Goal: Information Seeking & Learning: Learn about a topic

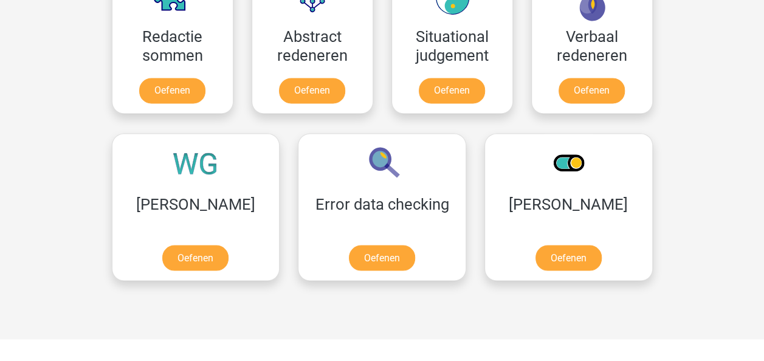
scroll to position [946, 0]
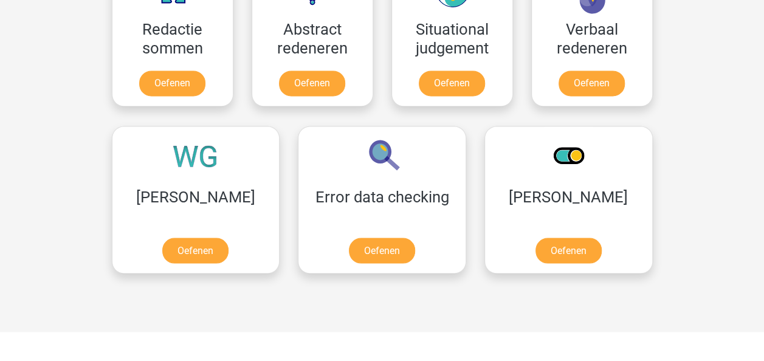
click at [0, 0] on link "Oefenen" at bounding box center [0, 0] width 0 height 0
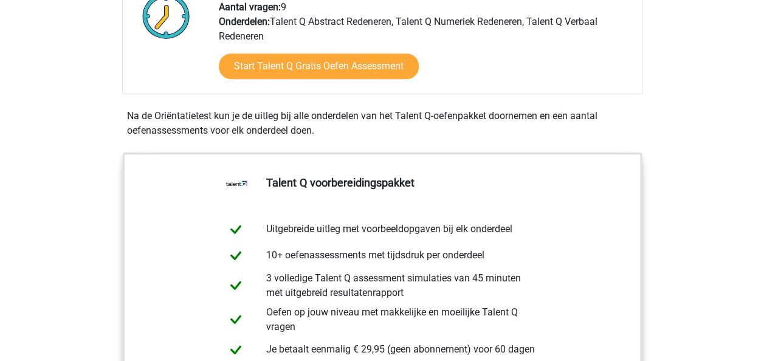
scroll to position [322, 0]
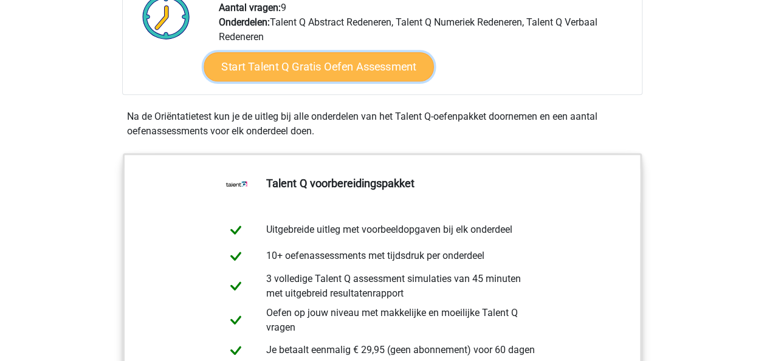
click at [343, 78] on link "Start Talent Q Gratis Oefen Assessment" at bounding box center [319, 66] width 230 height 29
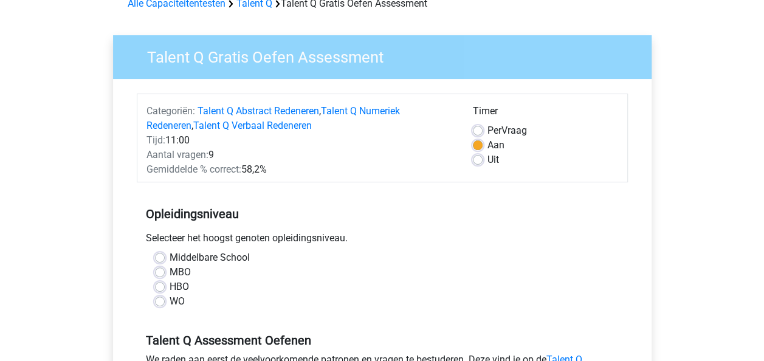
scroll to position [69, 0]
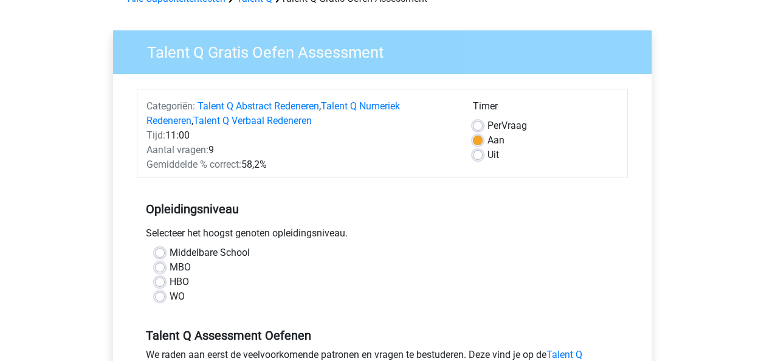
click at [173, 302] on label "WO" at bounding box center [177, 296] width 15 height 15
click at [165, 301] on input "WO" at bounding box center [160, 295] width 10 height 12
radio input "true"
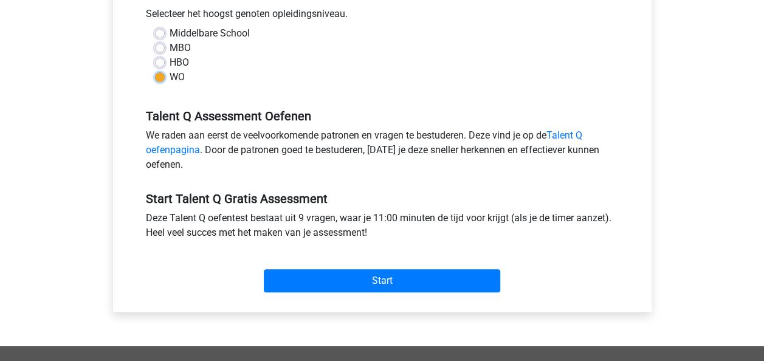
scroll to position [328, 0]
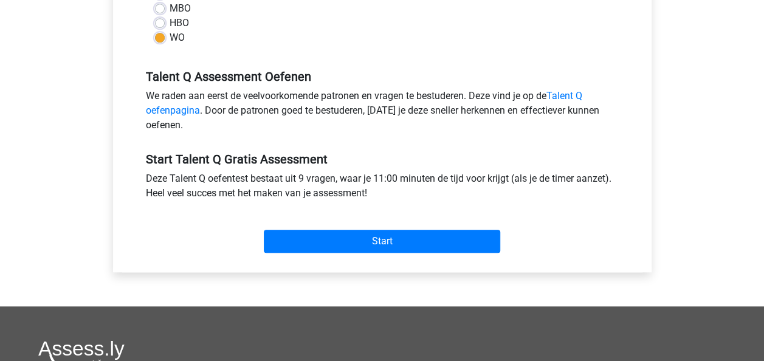
click at [403, 228] on div "Start" at bounding box center [382, 231] width 491 height 43
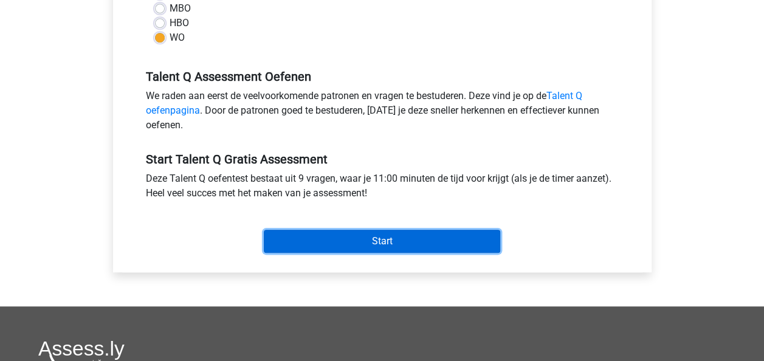
click at [400, 244] on input "Start" at bounding box center [382, 241] width 236 height 23
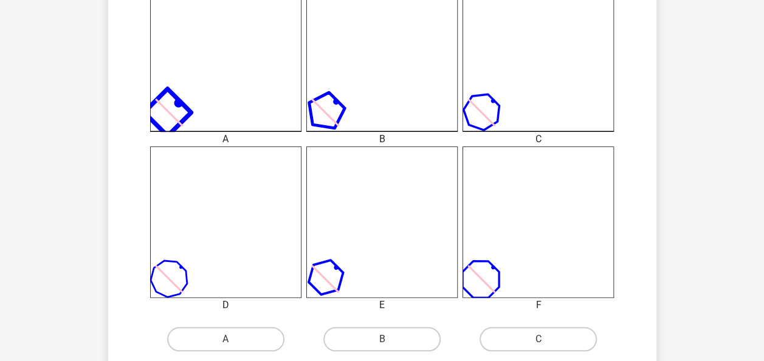
scroll to position [364, 0]
click at [259, 341] on label "A" at bounding box center [225, 338] width 117 height 24
click at [233, 341] on input "A" at bounding box center [229, 342] width 8 height 8
radio input "true"
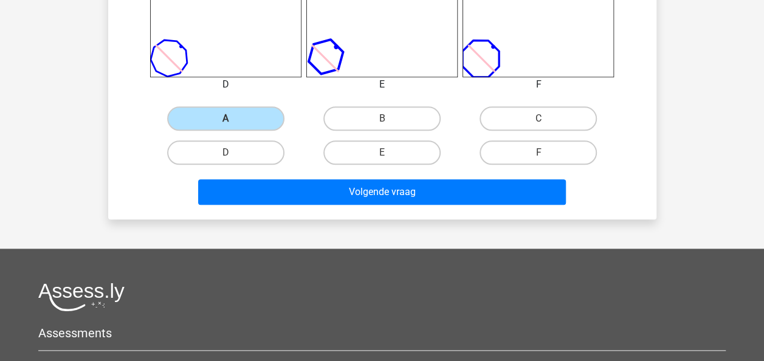
scroll to position [586, 0]
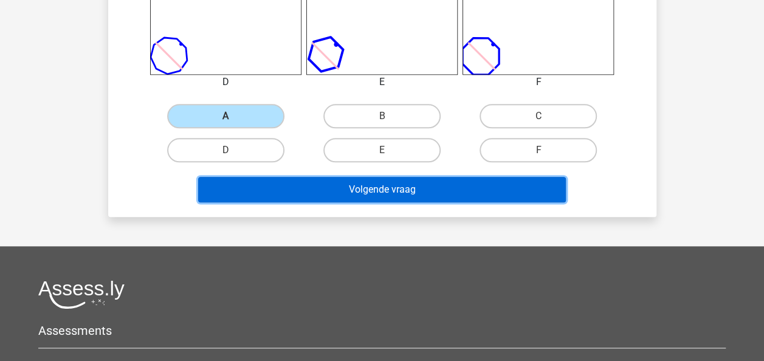
click at [424, 190] on button "Volgende vraag" at bounding box center [382, 190] width 368 height 26
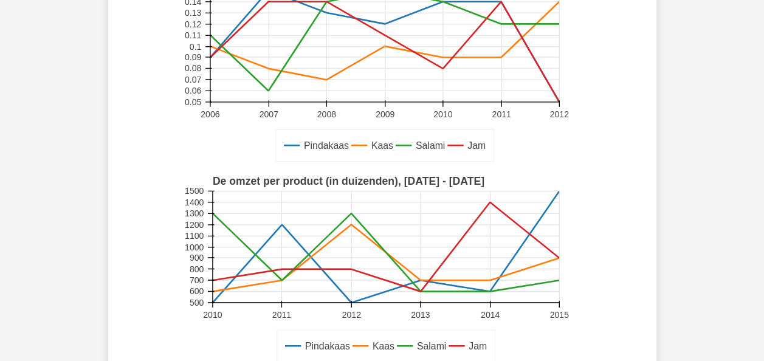
scroll to position [56, 0]
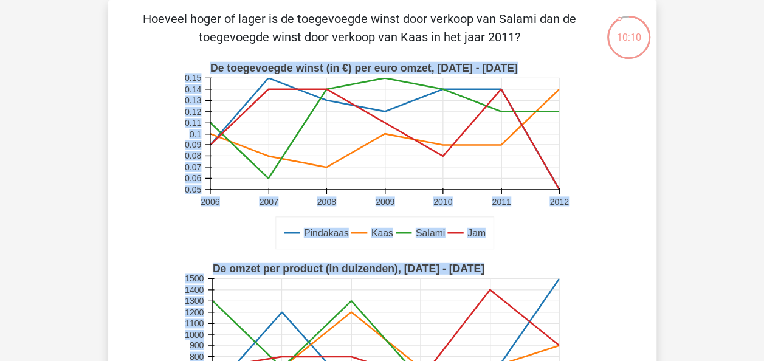
drag, startPoint x: 424, startPoint y: 190, endPoint x: 580, endPoint y: 235, distance: 161.9
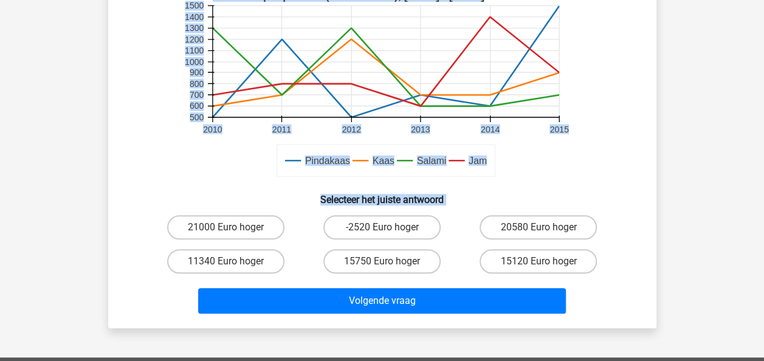
scroll to position [334, 0]
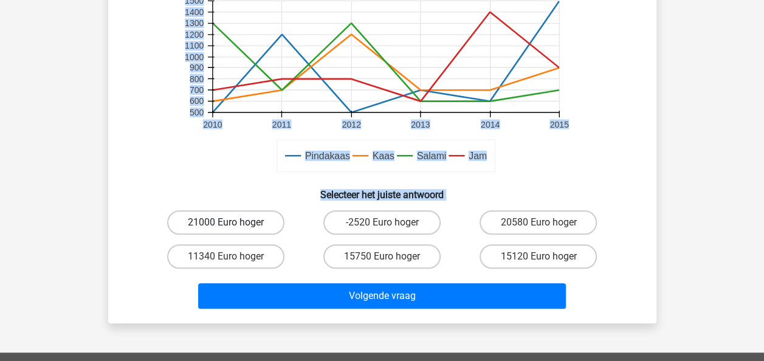
click at [248, 223] on label "21000 Euro hoger" at bounding box center [225, 222] width 117 height 24
click at [233, 223] on input "21000 Euro hoger" at bounding box center [229, 226] width 8 height 8
radio input "true"
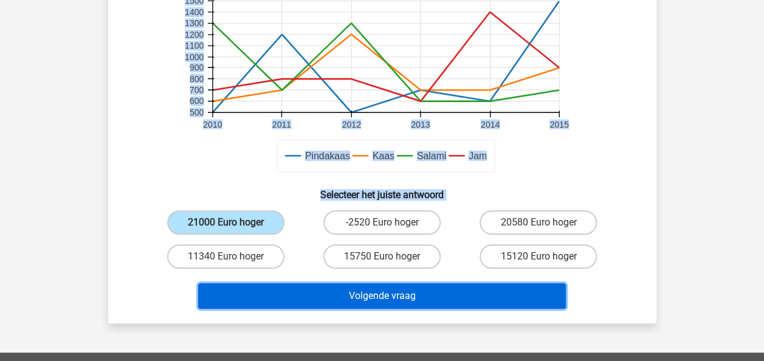
click at [337, 297] on button "Volgende vraag" at bounding box center [382, 296] width 368 height 26
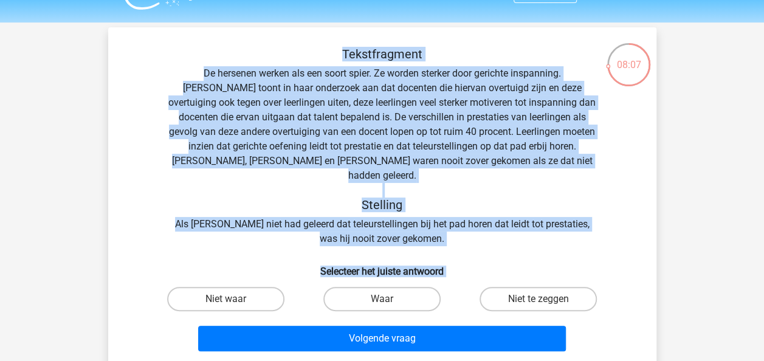
scroll to position [30, 0]
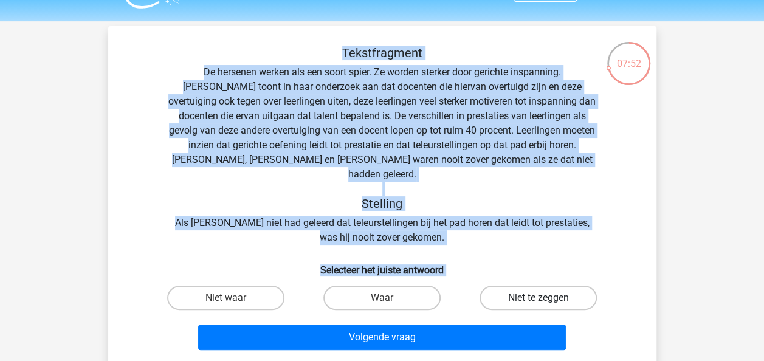
click at [551, 289] on label "Niet te zeggen" at bounding box center [537, 298] width 117 height 24
click at [546, 298] on input "Niet te zeggen" at bounding box center [542, 302] width 8 height 8
radio input "true"
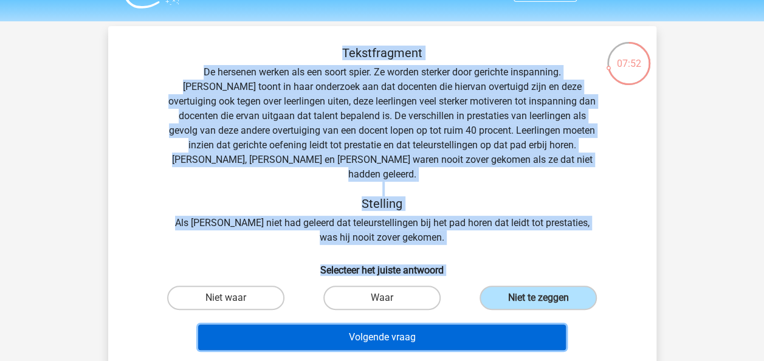
click at [448, 331] on button "Volgende vraag" at bounding box center [382, 337] width 368 height 26
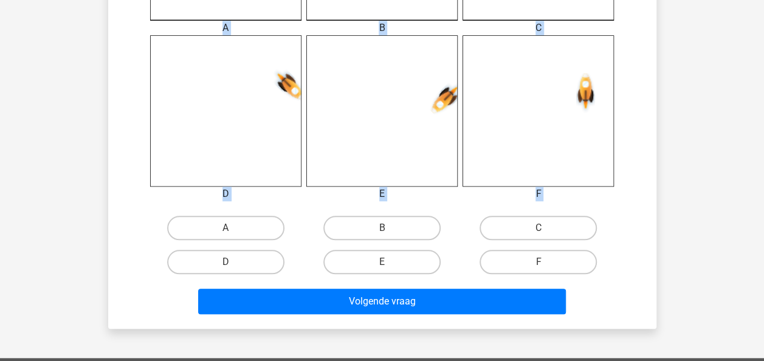
scroll to position [487, 0]
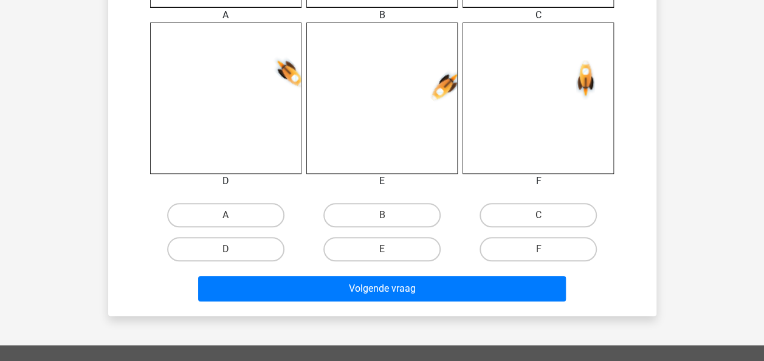
click at [260, 227] on div "A" at bounding box center [226, 215] width 156 height 34
click at [260, 222] on label "A" at bounding box center [225, 215] width 117 height 24
click at [233, 222] on input "A" at bounding box center [229, 219] width 8 height 8
radio input "true"
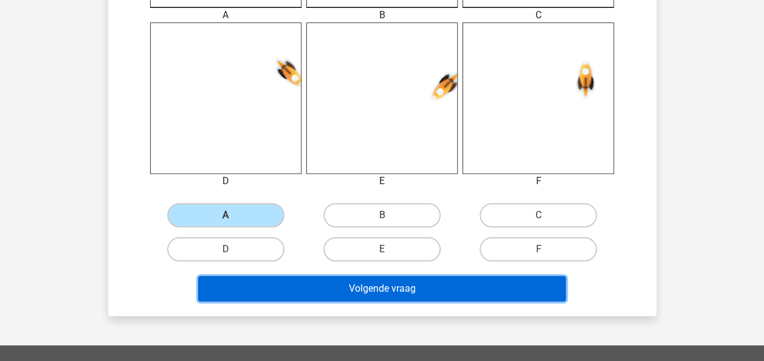
click at [301, 298] on button "Volgende vraag" at bounding box center [382, 289] width 368 height 26
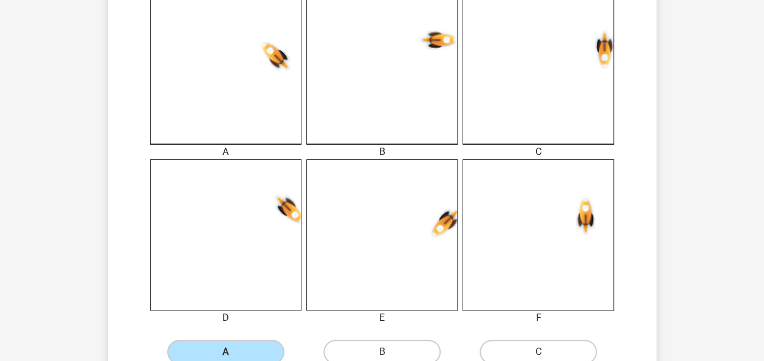
scroll to position [352, 0]
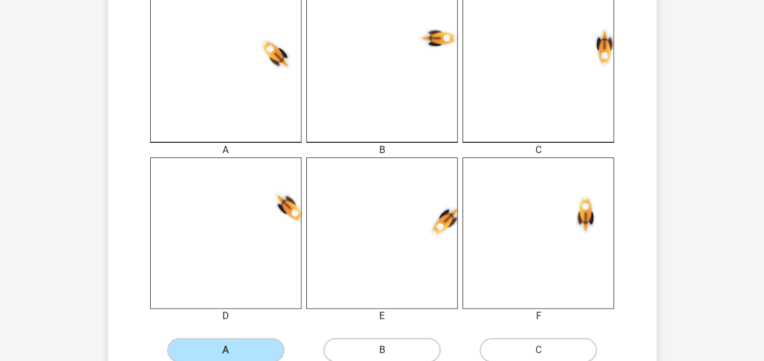
click at [367, 348] on label "B" at bounding box center [381, 350] width 117 height 24
click at [382, 350] on input "B" at bounding box center [386, 354] width 8 height 8
radio input "true"
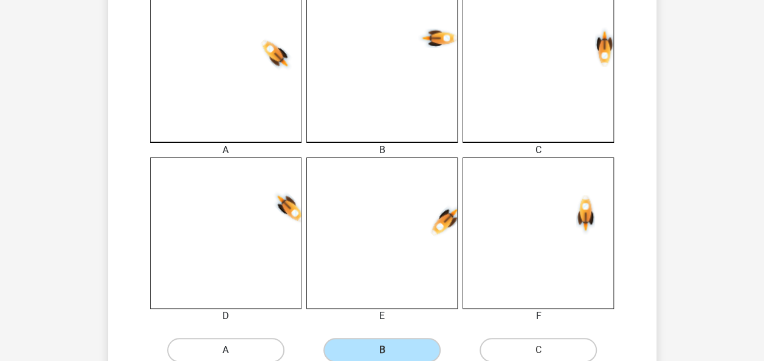
click at [259, 344] on label "A" at bounding box center [225, 350] width 117 height 24
click at [233, 350] on input "A" at bounding box center [229, 354] width 8 height 8
radio input "true"
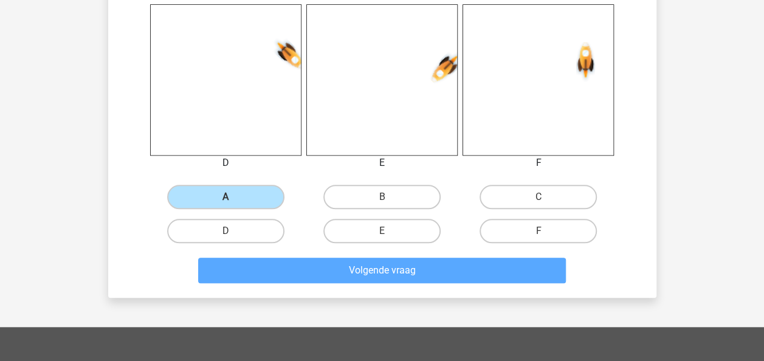
scroll to position [505, 0]
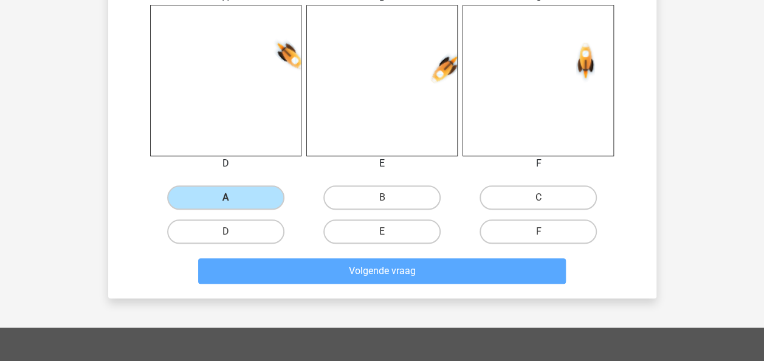
click at [400, 193] on label "B" at bounding box center [381, 197] width 117 height 24
click at [390, 197] on input "B" at bounding box center [386, 201] width 8 height 8
radio input "true"
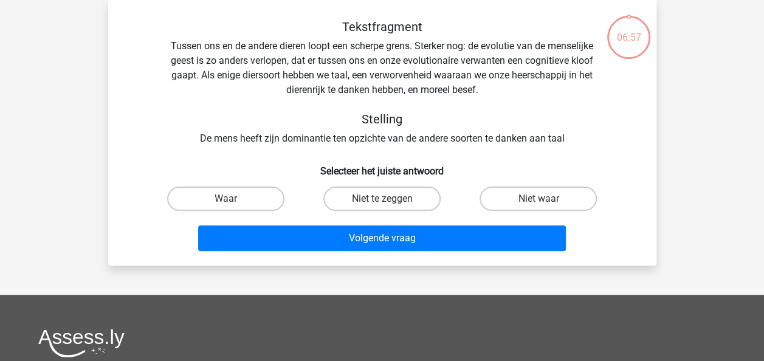
scroll to position [0, 0]
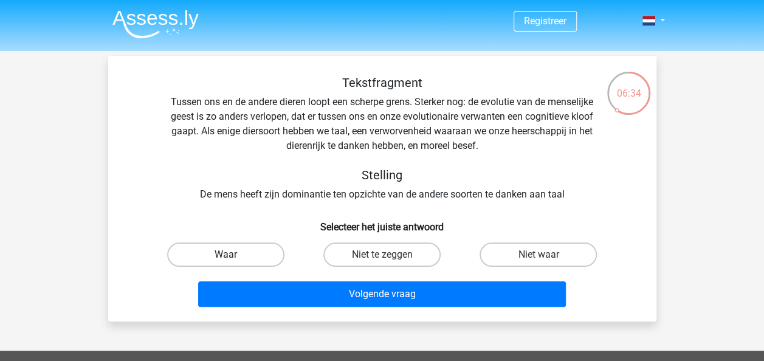
click at [224, 261] on label "Waar" at bounding box center [225, 254] width 117 height 24
click at [225, 261] on input "Waar" at bounding box center [229, 259] width 8 height 8
radio input "true"
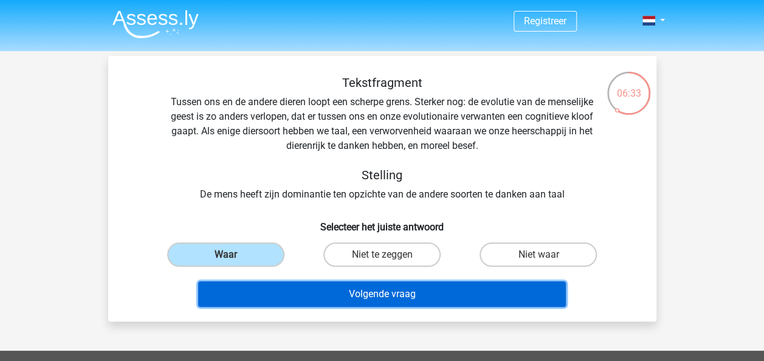
click at [304, 293] on button "Volgende vraag" at bounding box center [382, 294] width 368 height 26
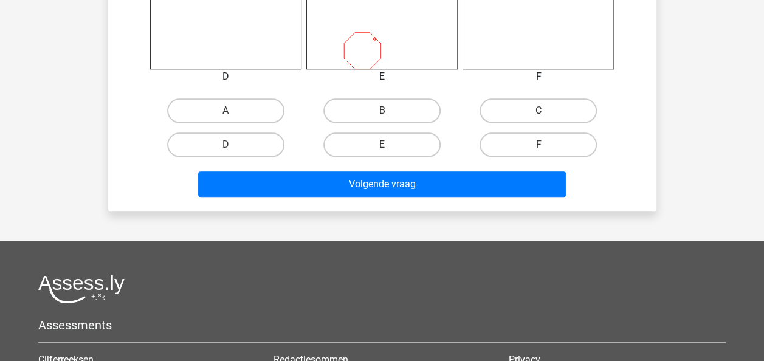
scroll to position [613, 0]
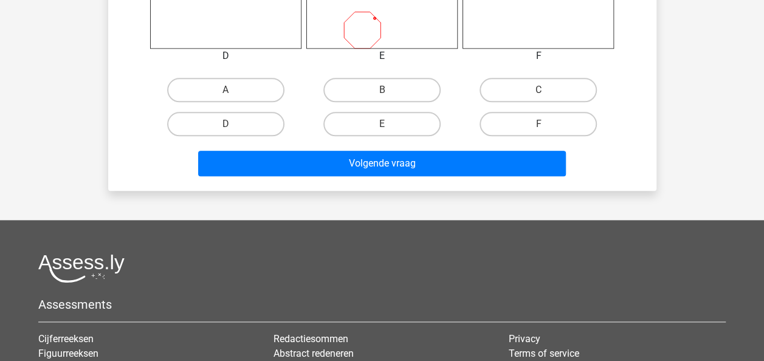
click at [388, 129] on input "E" at bounding box center [386, 128] width 8 height 8
radio input "true"
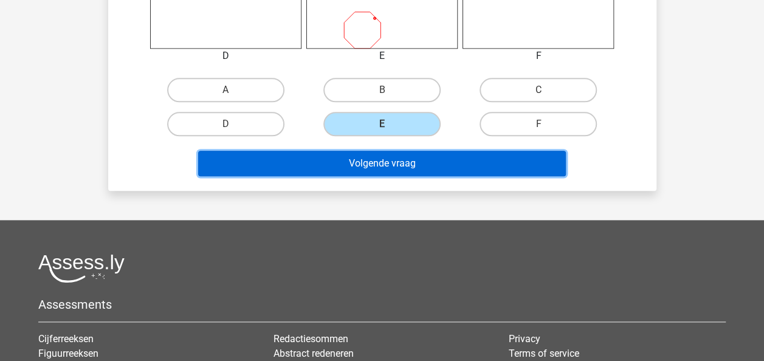
click at [388, 156] on button "Volgende vraag" at bounding box center [382, 164] width 368 height 26
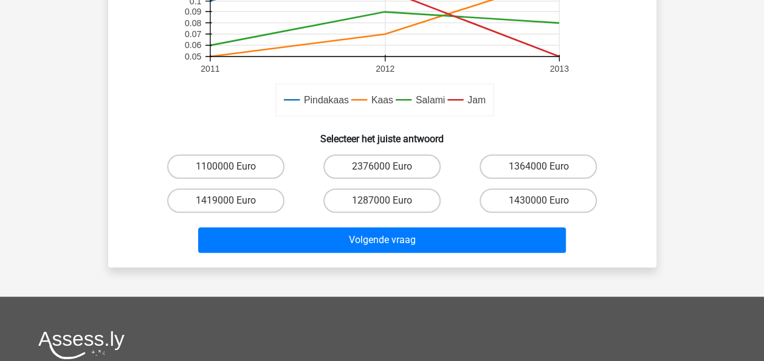
scroll to position [393, 0]
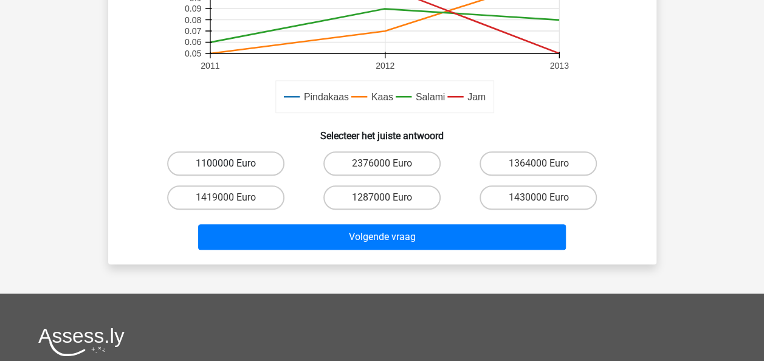
click at [241, 159] on label "1100000 Euro" at bounding box center [225, 163] width 117 height 24
click at [233, 163] on input "1100000 Euro" at bounding box center [229, 167] width 8 height 8
radio input "true"
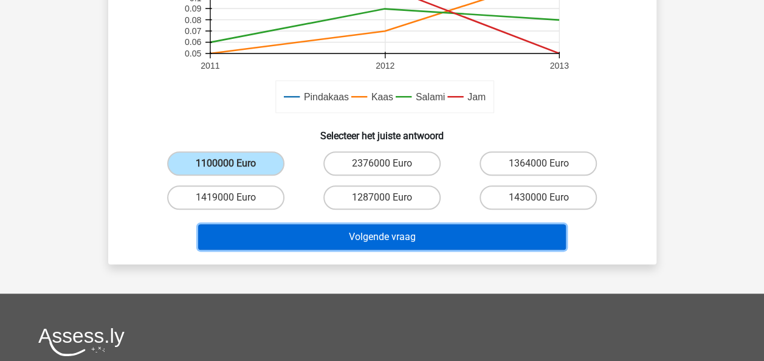
click at [306, 230] on button "Volgende vraag" at bounding box center [382, 237] width 368 height 26
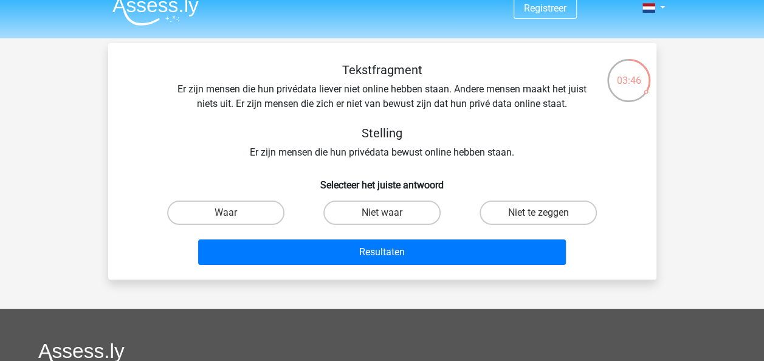
scroll to position [4, 0]
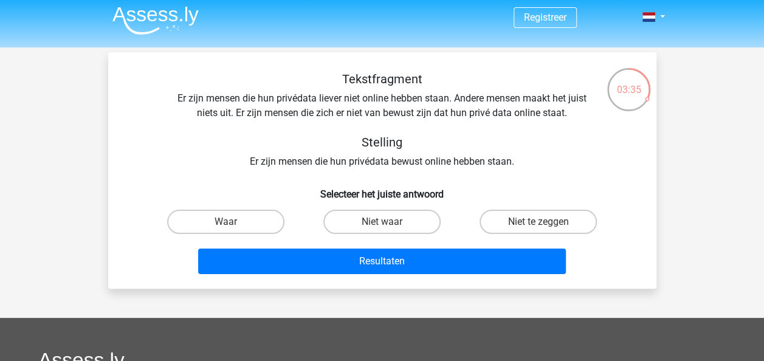
click at [561, 209] on div "Niet te zeggen" at bounding box center [538, 222] width 156 height 34
drag, startPoint x: 561, startPoint y: 209, endPoint x: 560, endPoint y: 218, distance: 9.3
click at [560, 218] on label "Niet te zeggen" at bounding box center [537, 222] width 117 height 24
click at [546, 222] on input "Niet te zeggen" at bounding box center [542, 226] width 8 height 8
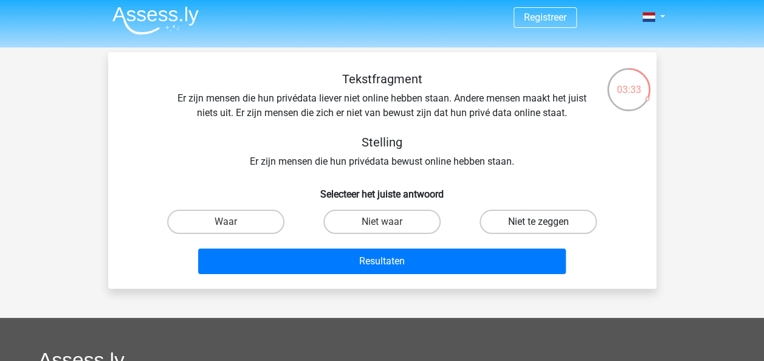
radio input "true"
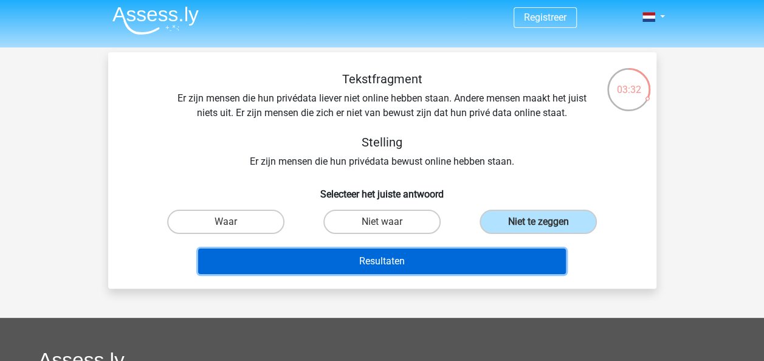
click at [484, 266] on button "Resultaten" at bounding box center [382, 262] width 368 height 26
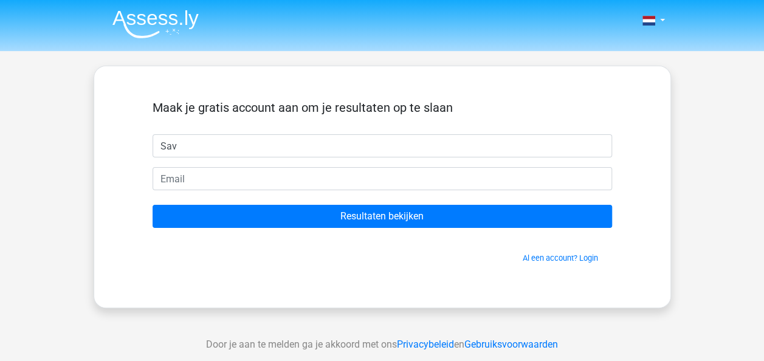
type input "Savannah"
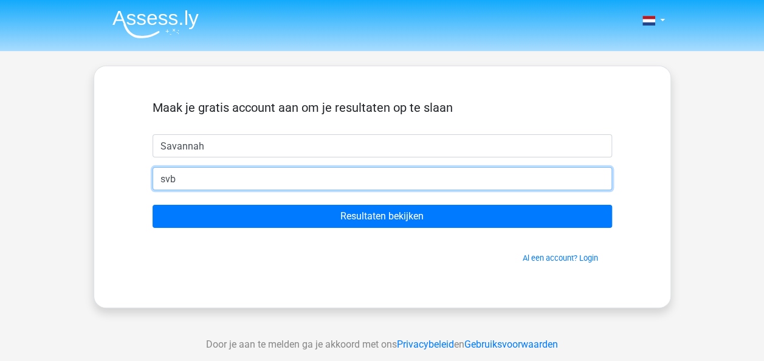
type input "[EMAIL_ADDRESS][DOMAIN_NAME]"
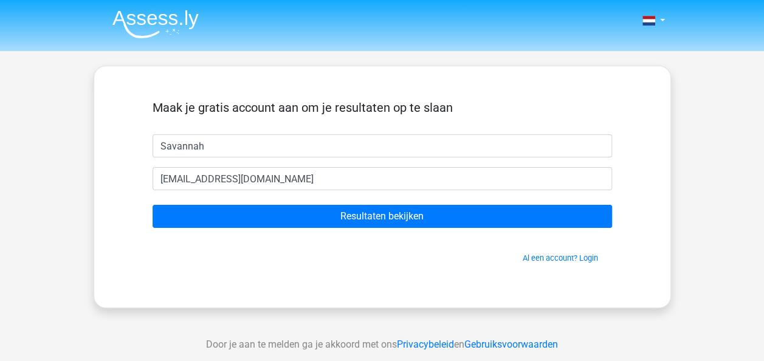
click at [311, 229] on form "Maak je gratis account aan om je resultaten op te slaan [GEOGRAPHIC_DATA] [EMAI…" at bounding box center [382, 181] width 459 height 163
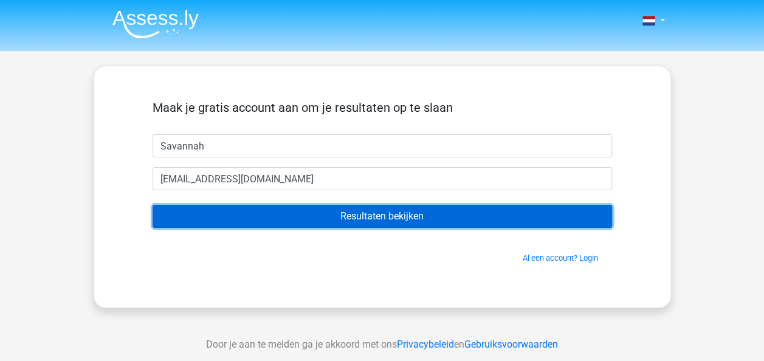
click at [317, 222] on input "Resultaten bekijken" at bounding box center [382, 216] width 459 height 23
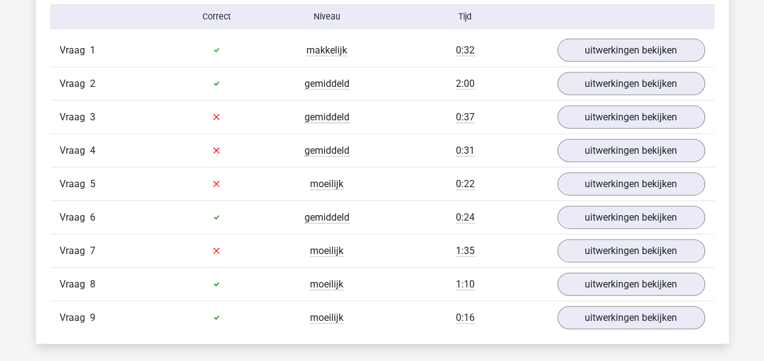
scroll to position [1302, 0]
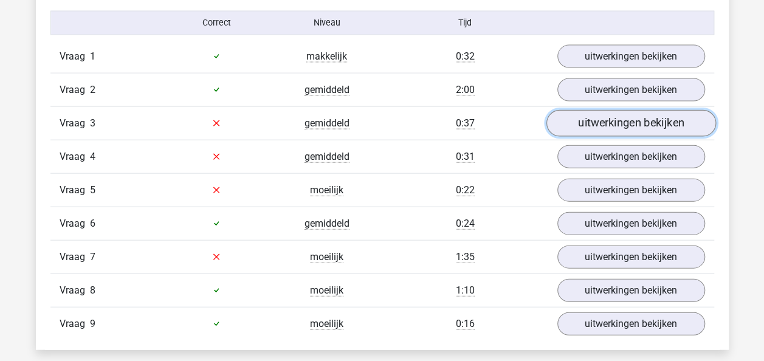
click at [587, 122] on link "uitwerkingen bekijken" at bounding box center [631, 123] width 170 height 27
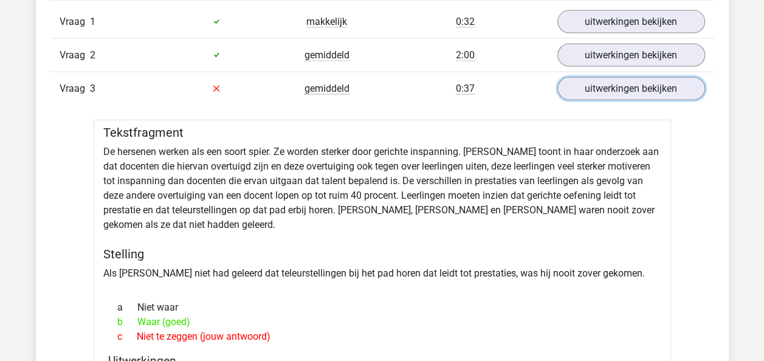
scroll to position [1334, 0]
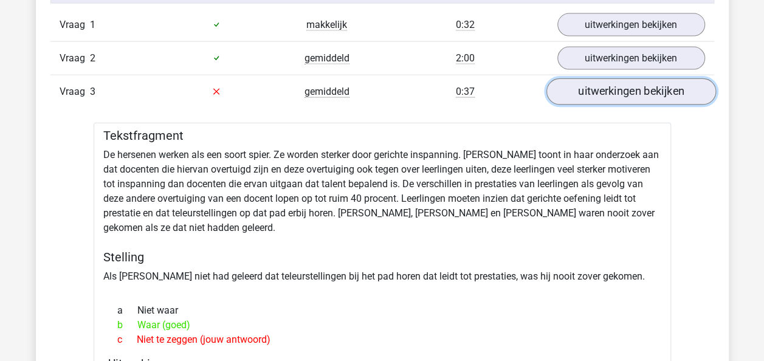
click at [582, 89] on link "uitwerkingen bekijken" at bounding box center [631, 91] width 170 height 27
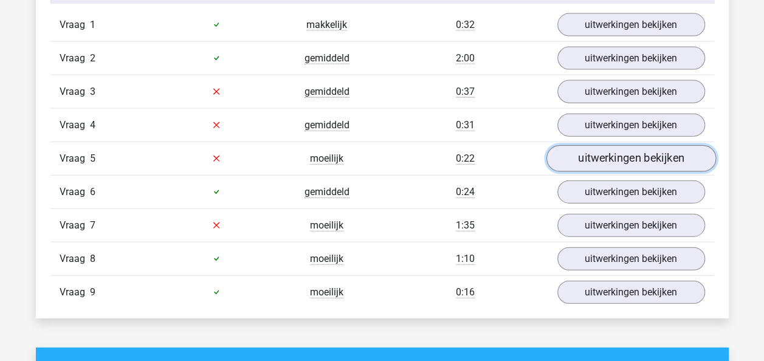
click at [591, 145] on link "uitwerkingen bekijken" at bounding box center [631, 158] width 170 height 27
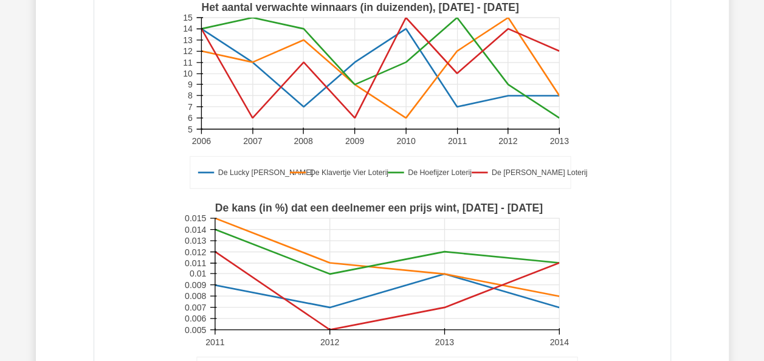
scroll to position [1504, 0]
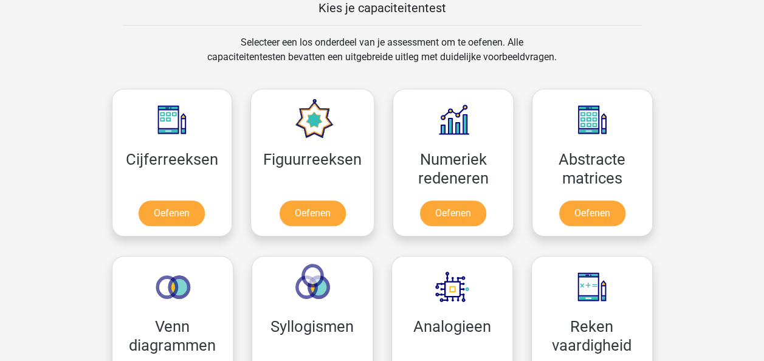
scroll to position [481, 0]
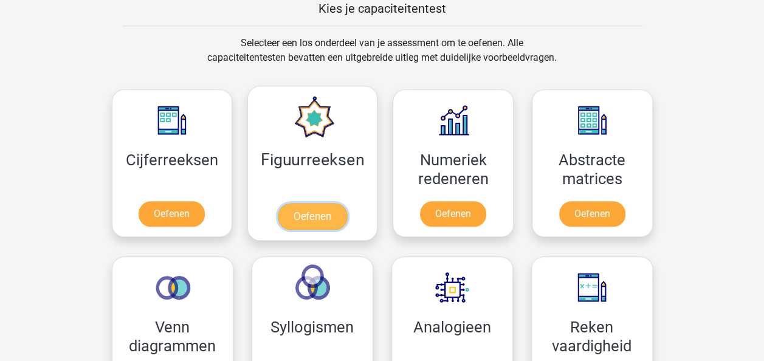
click at [321, 219] on link "Oefenen" at bounding box center [312, 216] width 69 height 27
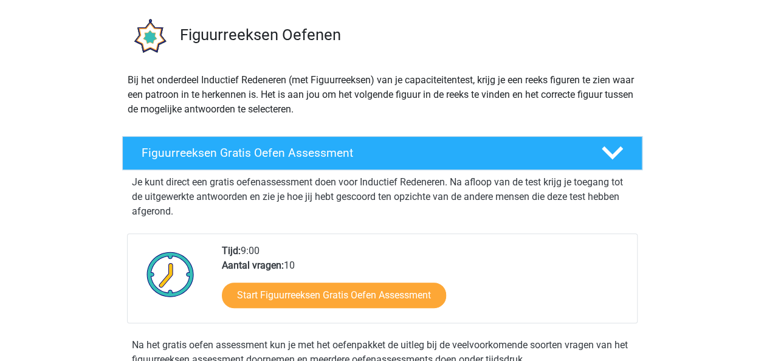
scroll to position [82, 0]
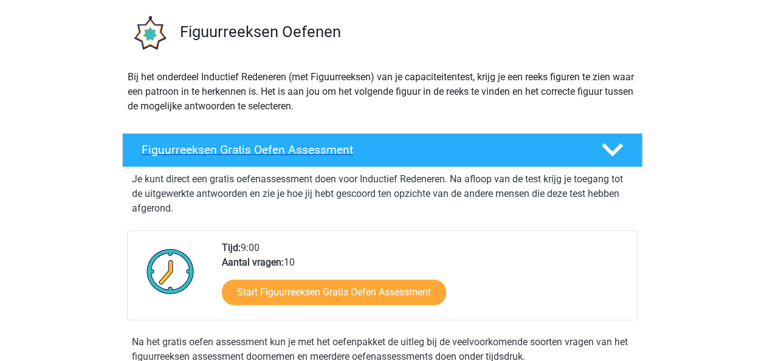
click at [291, 156] on h4 "Figuurreeksen Gratis Oefen Assessment" at bounding box center [362, 150] width 440 height 14
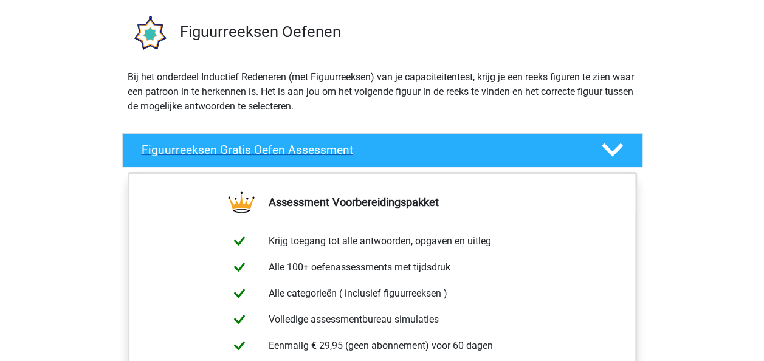
click at [291, 156] on h4 "Figuurreeksen Gratis Oefen Assessment" at bounding box center [362, 150] width 440 height 14
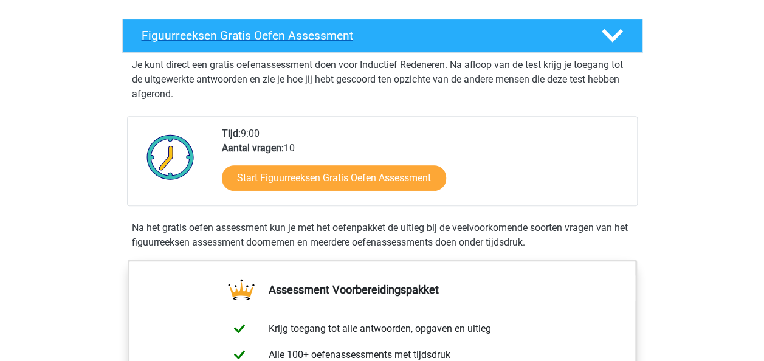
scroll to position [198, 0]
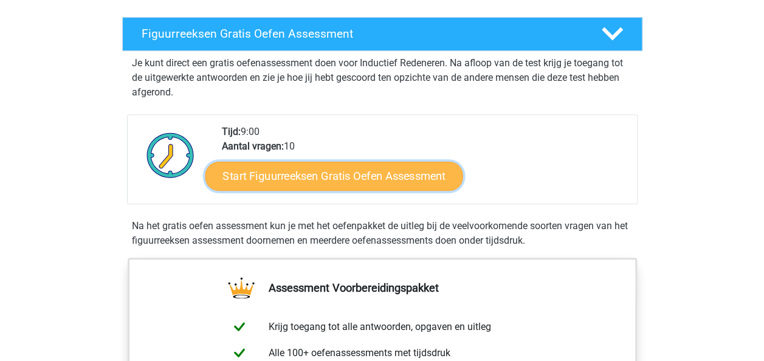
click at [293, 180] on link "Start Figuurreeksen Gratis Oefen Assessment" at bounding box center [334, 175] width 258 height 29
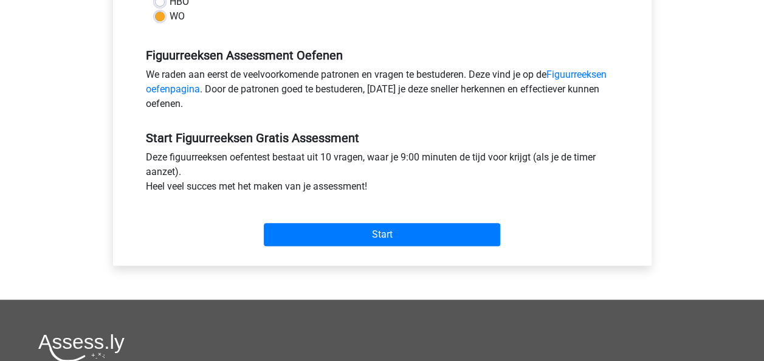
scroll to position [344, 0]
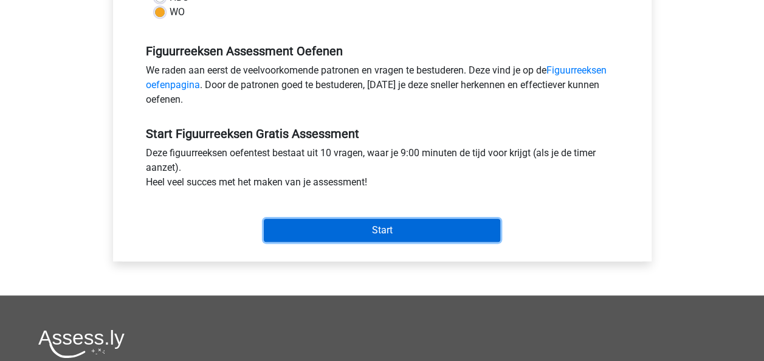
click at [355, 233] on input "Start" at bounding box center [382, 230] width 236 height 23
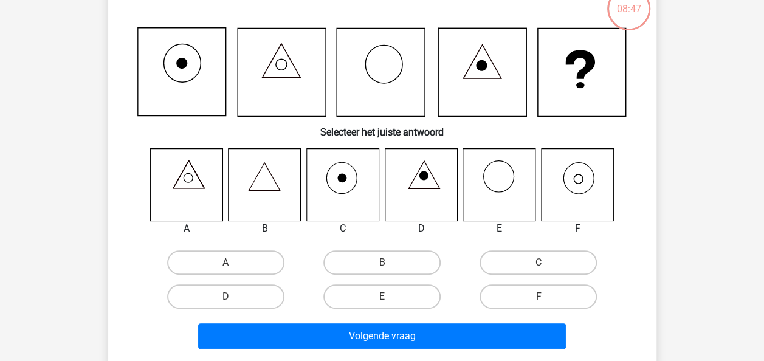
scroll to position [88, 0]
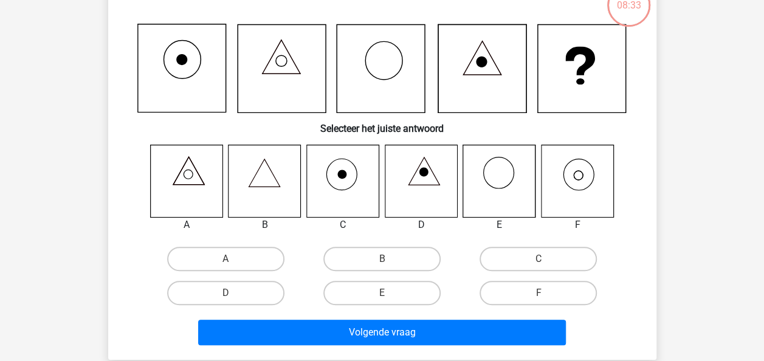
click at [587, 166] on icon at bounding box center [577, 181] width 72 height 72
click at [521, 301] on label "F" at bounding box center [537, 293] width 117 height 24
click at [538, 301] on input "F" at bounding box center [542, 297] width 8 height 8
radio input "true"
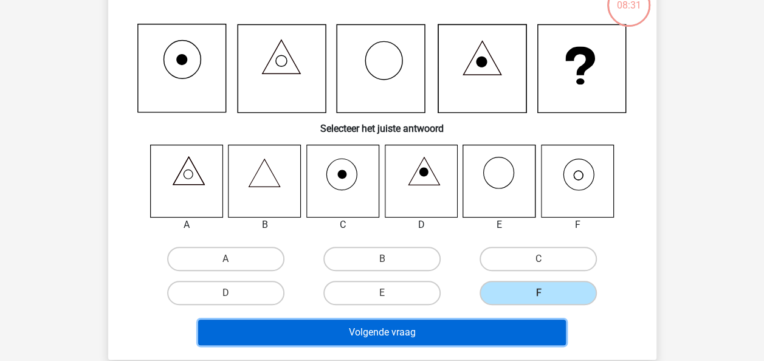
click at [468, 324] on button "Volgende vraag" at bounding box center [382, 333] width 368 height 26
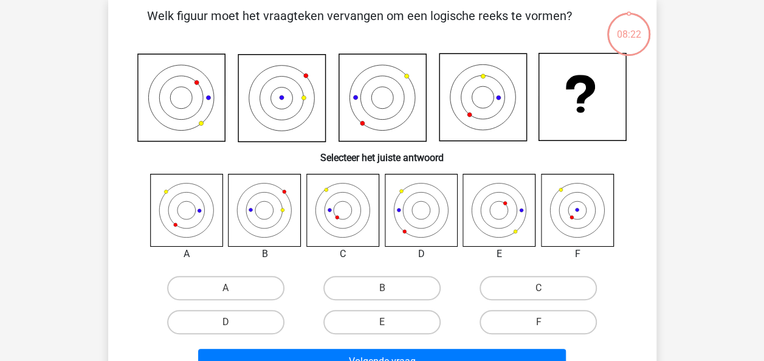
scroll to position [56, 0]
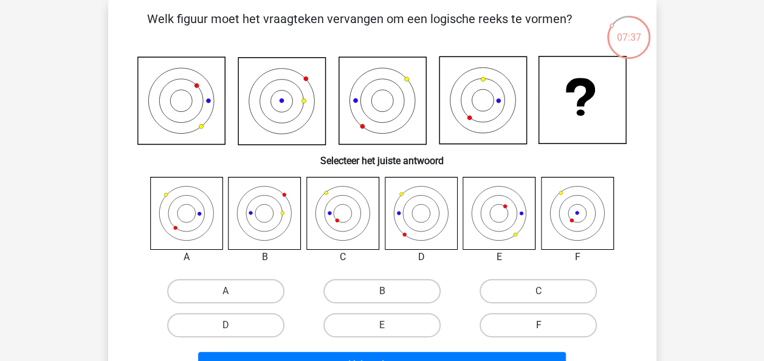
click at [568, 327] on label "F" at bounding box center [537, 325] width 117 height 24
click at [546, 327] on input "F" at bounding box center [542, 329] width 8 height 8
radio input "true"
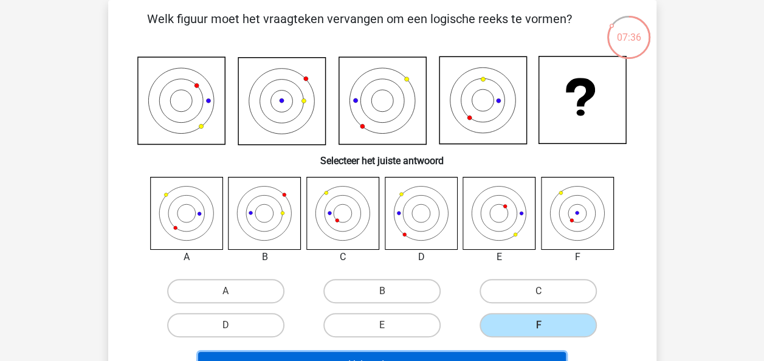
click at [543, 360] on html "Kies premium Savannah svbodegom@gmail.com" at bounding box center [382, 343] width 764 height 798
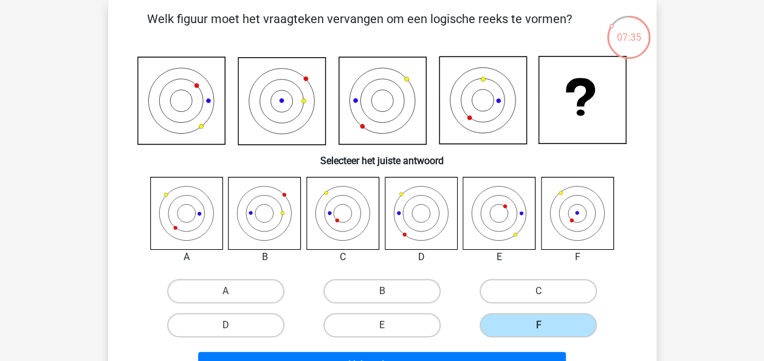
click at [542, 350] on div "Volgende vraag" at bounding box center [382, 362] width 509 height 40
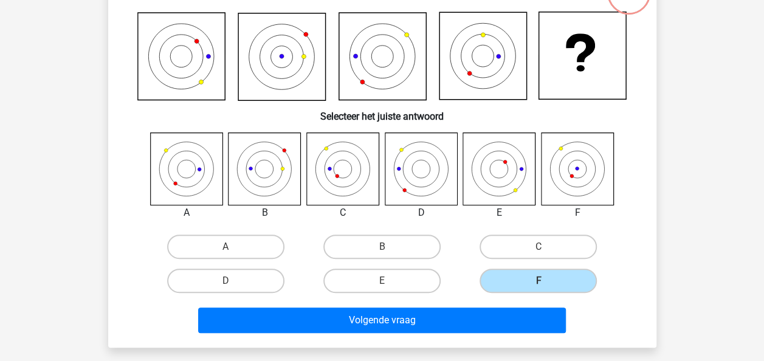
scroll to position [103, 0]
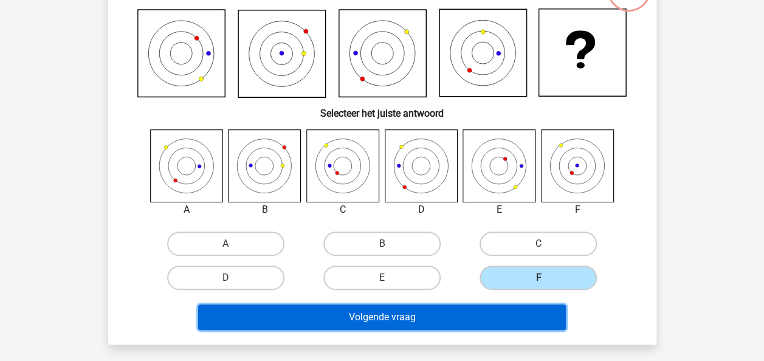
click at [404, 316] on button "Volgende vraag" at bounding box center [382, 317] width 368 height 26
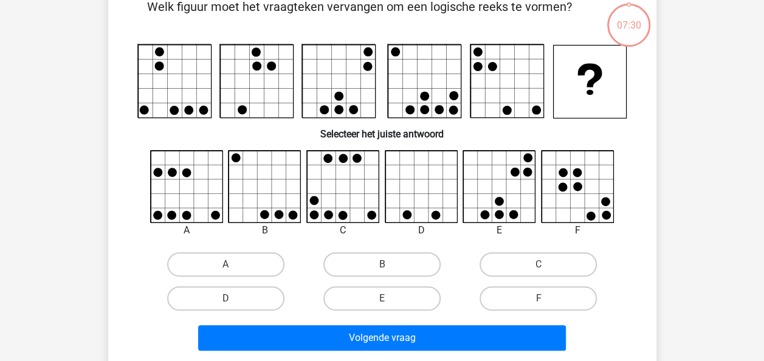
scroll to position [56, 0]
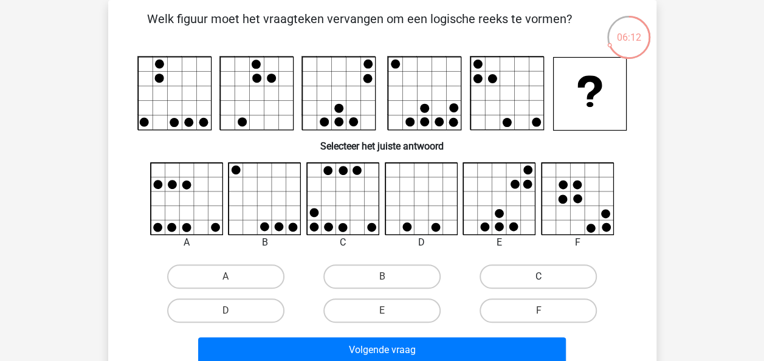
click at [568, 270] on label "C" at bounding box center [537, 276] width 117 height 24
click at [546, 276] on input "C" at bounding box center [542, 280] width 8 height 8
radio input "true"
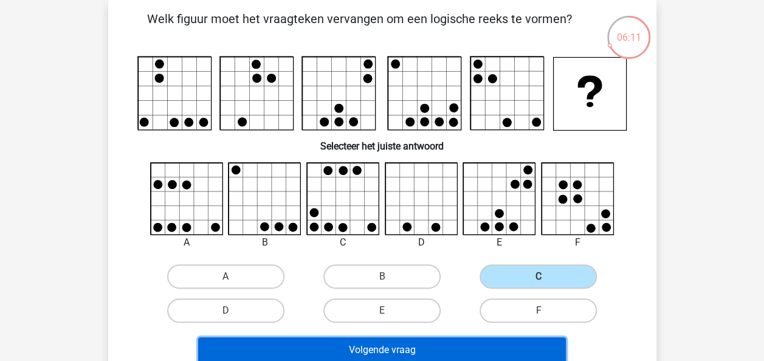
click at [399, 344] on button "Volgende vraag" at bounding box center [382, 350] width 368 height 26
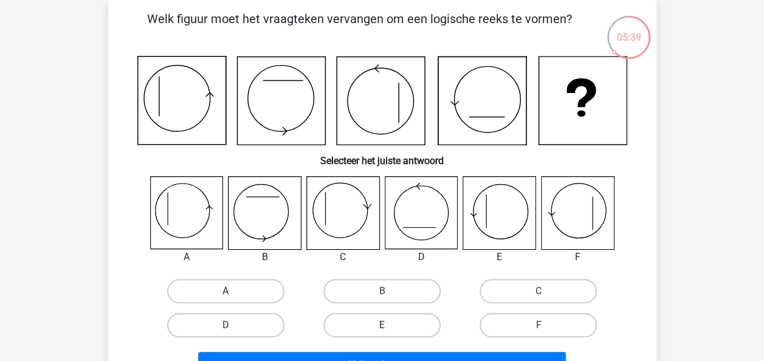
click at [368, 335] on label "E" at bounding box center [381, 325] width 117 height 24
click at [382, 333] on input "E" at bounding box center [386, 329] width 8 height 8
radio input "true"
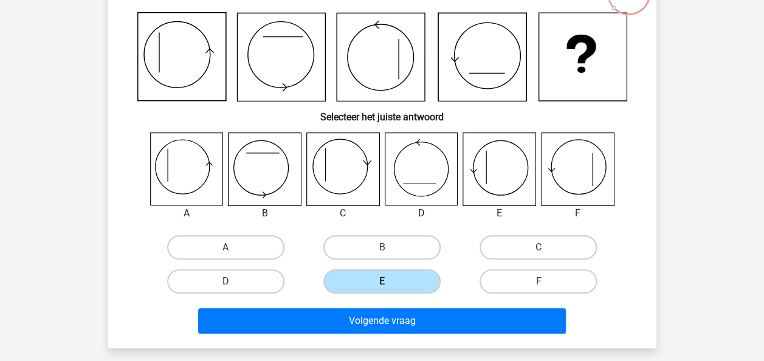
scroll to position [103, 0]
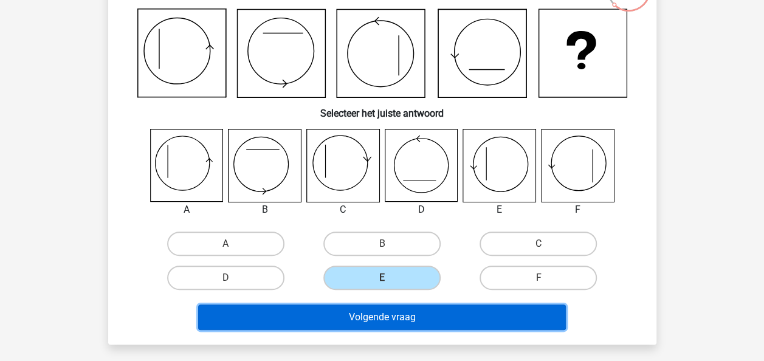
click at [379, 314] on button "Volgende vraag" at bounding box center [382, 317] width 368 height 26
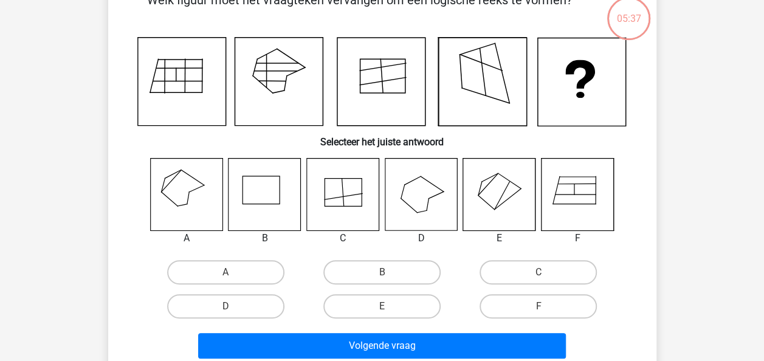
scroll to position [56, 0]
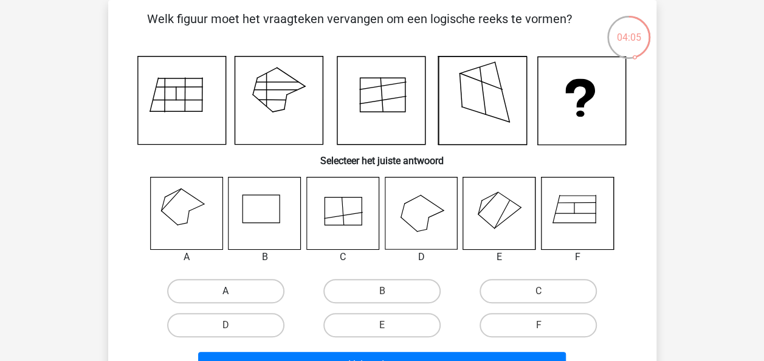
click at [225, 292] on input "A" at bounding box center [229, 295] width 8 height 8
radio input "true"
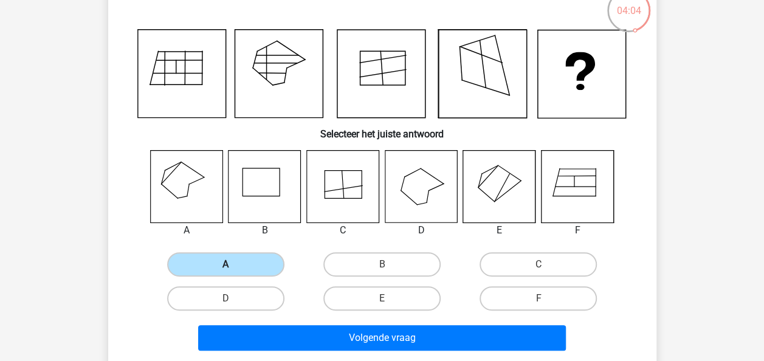
scroll to position [92, 0]
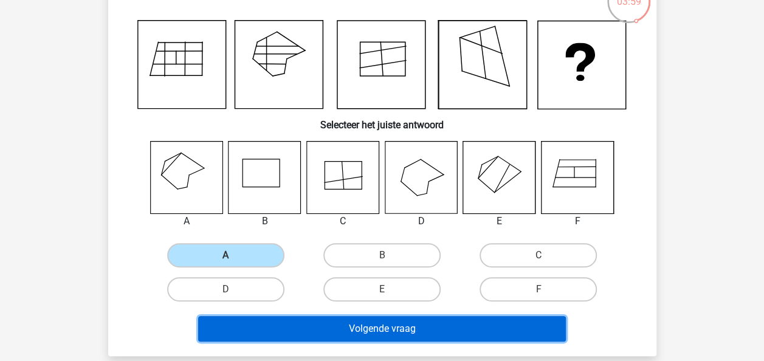
click at [374, 327] on button "Volgende vraag" at bounding box center [382, 329] width 368 height 26
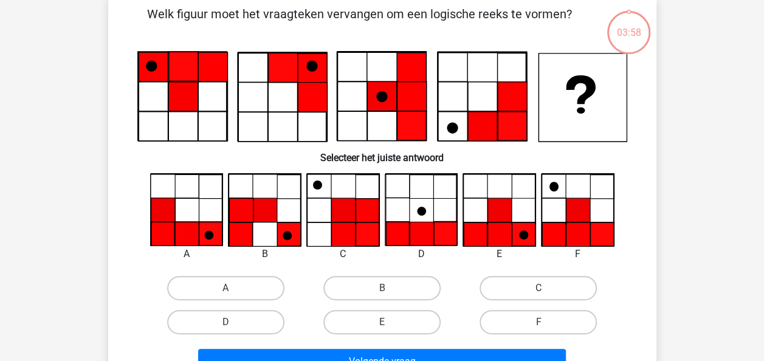
scroll to position [56, 0]
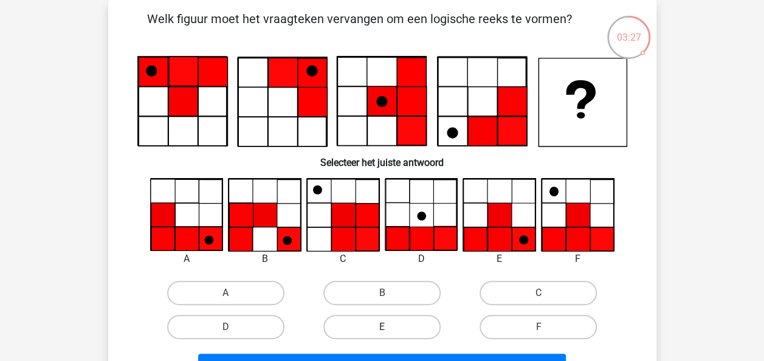
click at [376, 321] on label "E" at bounding box center [381, 327] width 117 height 24
click at [382, 327] on input "E" at bounding box center [386, 331] width 8 height 8
radio input "true"
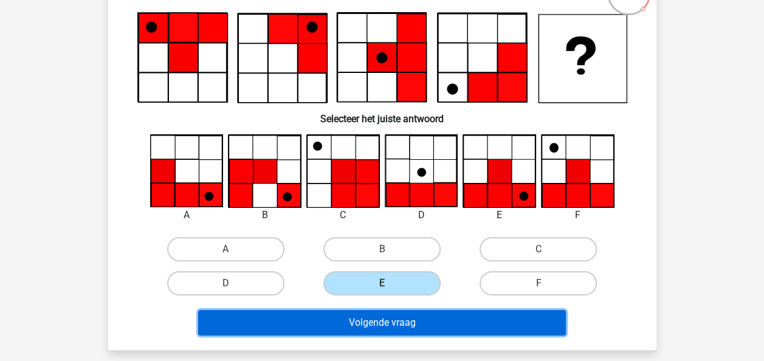
click at [377, 321] on button "Volgende vraag" at bounding box center [382, 323] width 368 height 26
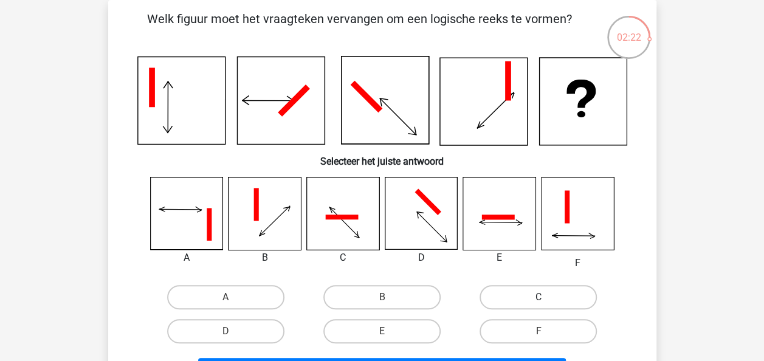
click at [530, 307] on label "C" at bounding box center [537, 297] width 117 height 24
click at [538, 305] on input "C" at bounding box center [542, 301] width 8 height 8
radio input "true"
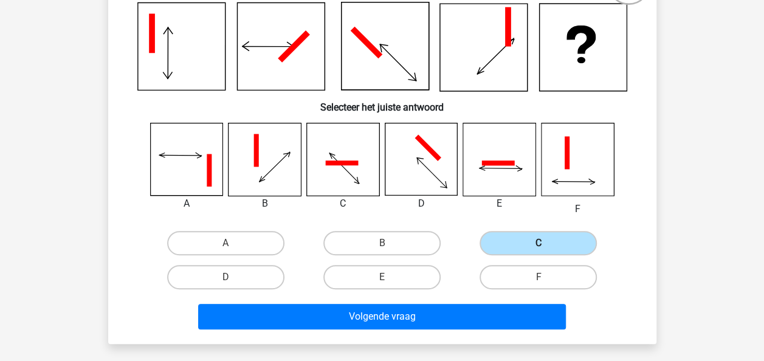
scroll to position [112, 0]
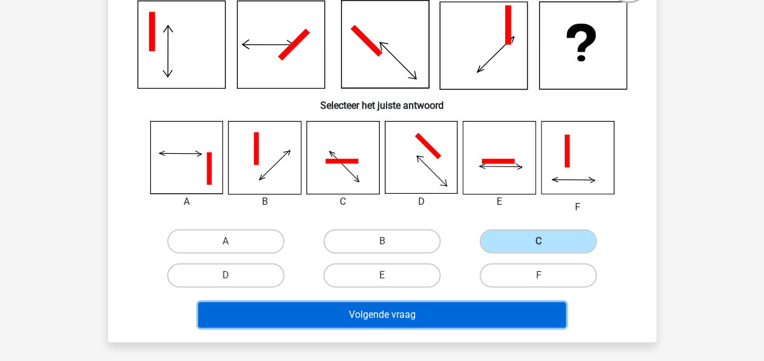
click at [450, 313] on button "Volgende vraag" at bounding box center [382, 315] width 368 height 26
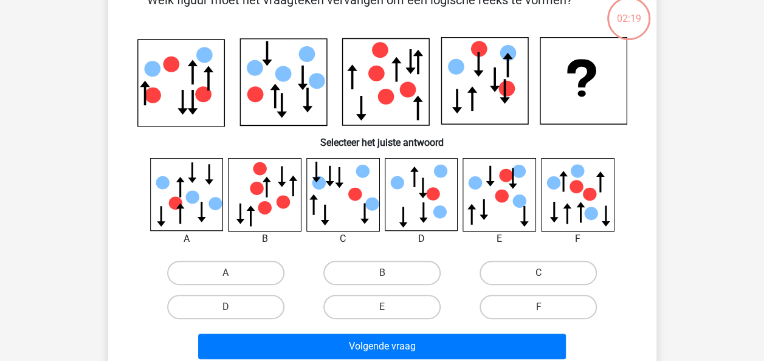
scroll to position [56, 0]
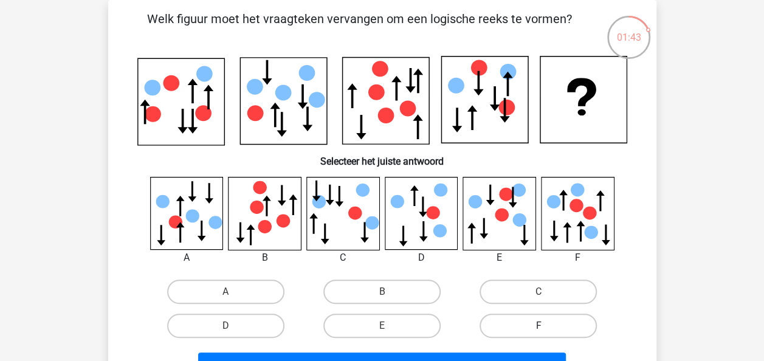
click at [553, 329] on label "F" at bounding box center [537, 326] width 117 height 24
click at [546, 329] on input "F" at bounding box center [542, 330] width 8 height 8
radio input "true"
click at [553, 329] on label "F" at bounding box center [537, 326] width 117 height 24
click at [546, 329] on input "F" at bounding box center [542, 330] width 8 height 8
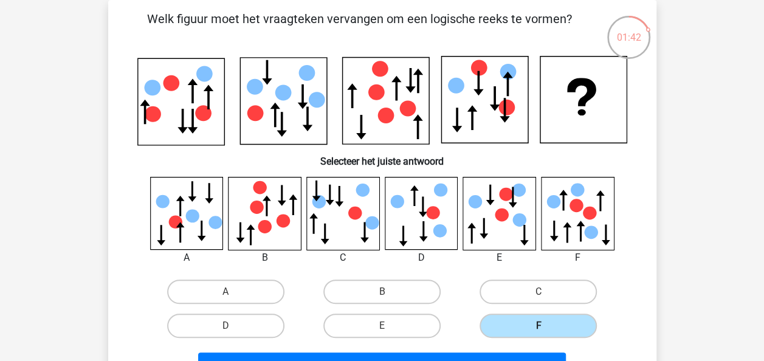
scroll to position [111, 0]
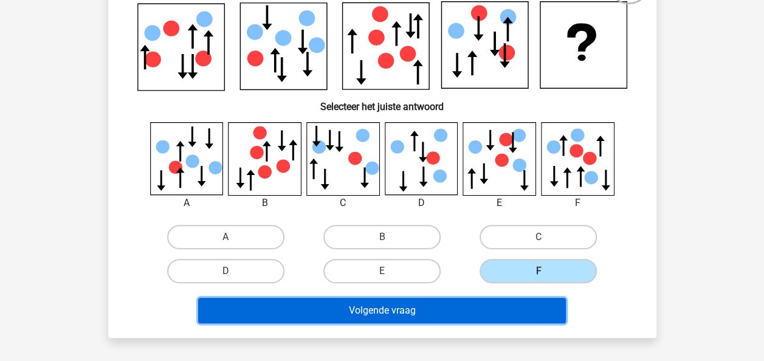
click at [466, 303] on button "Volgende vraag" at bounding box center [382, 311] width 368 height 26
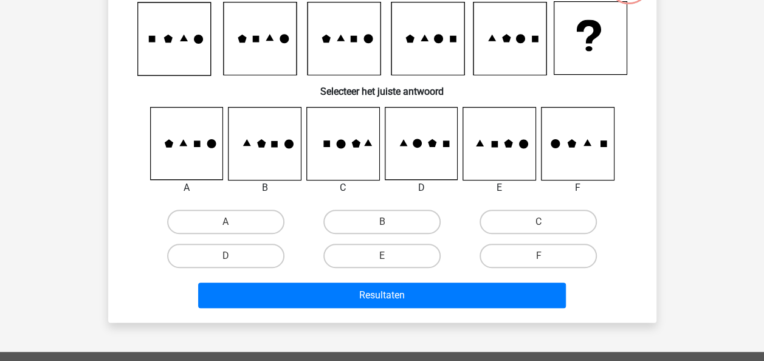
scroll to position [56, 0]
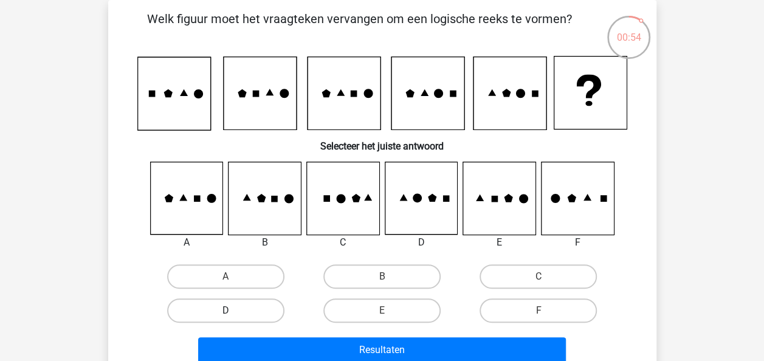
click at [259, 314] on label "D" at bounding box center [225, 310] width 117 height 24
click at [233, 314] on input "D" at bounding box center [229, 315] width 8 height 8
radio input "true"
click at [277, 332] on div "Resultaten" at bounding box center [382, 348] width 509 height 40
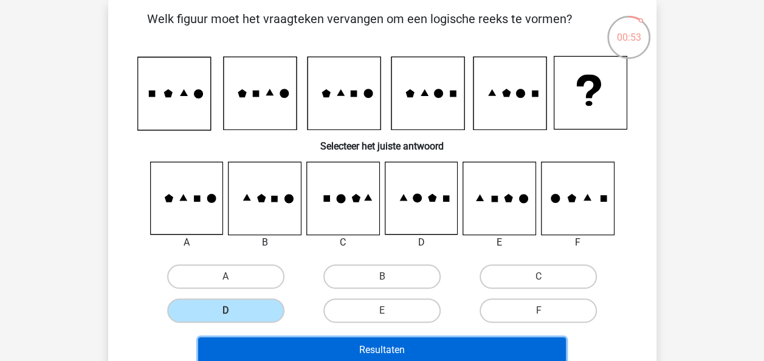
click at [278, 339] on button "Resultaten" at bounding box center [382, 350] width 368 height 26
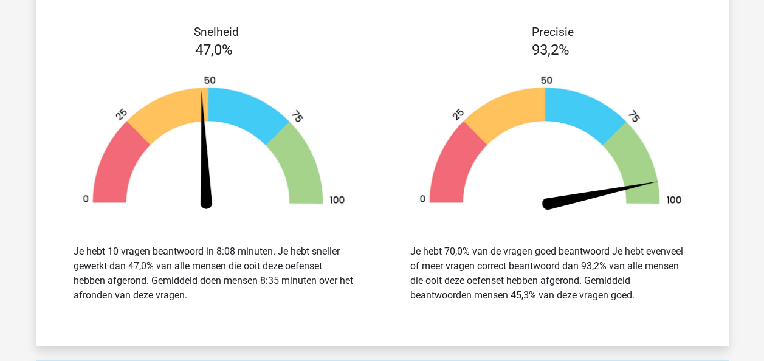
scroll to position [1469, 0]
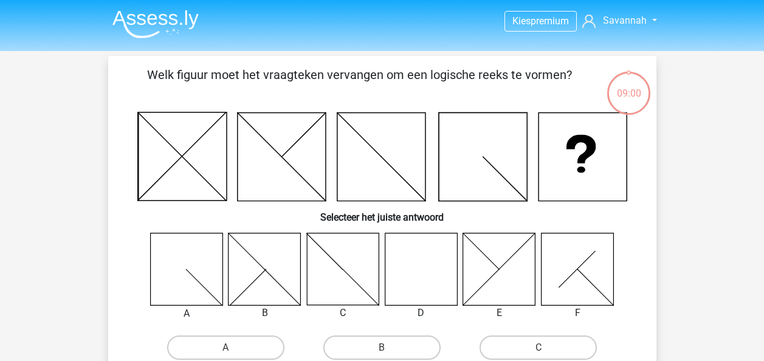
scroll to position [56, 0]
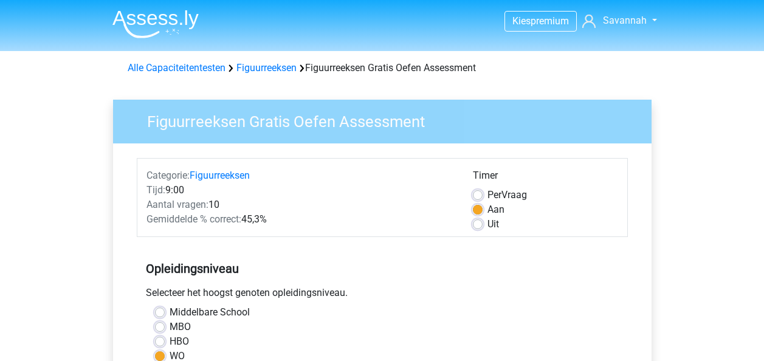
scroll to position [344, 0]
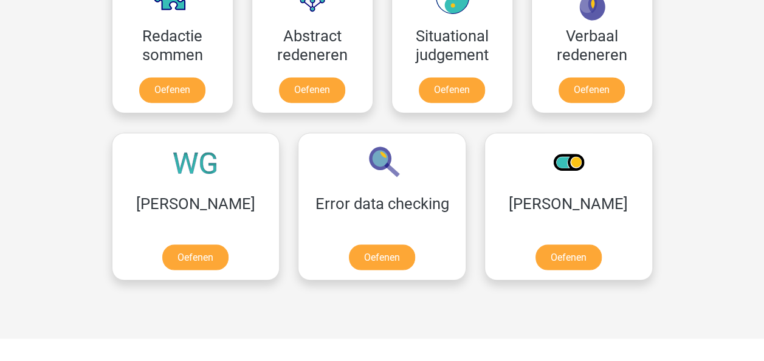
scroll to position [950, 0]
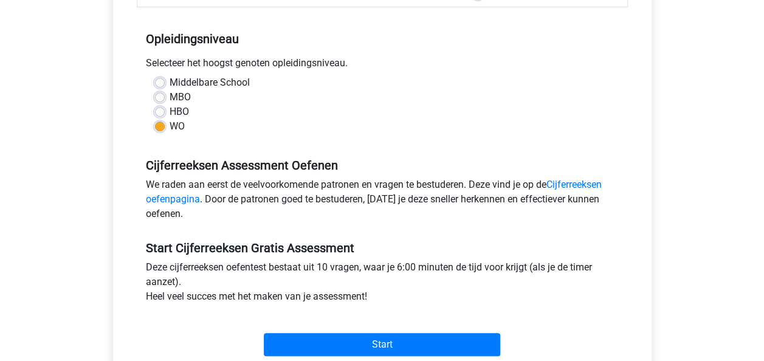
scroll to position [313, 0]
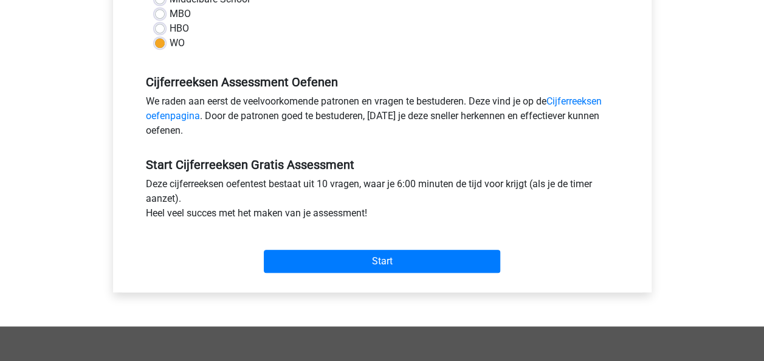
click at [360, 243] on div "Start" at bounding box center [382, 251] width 491 height 43
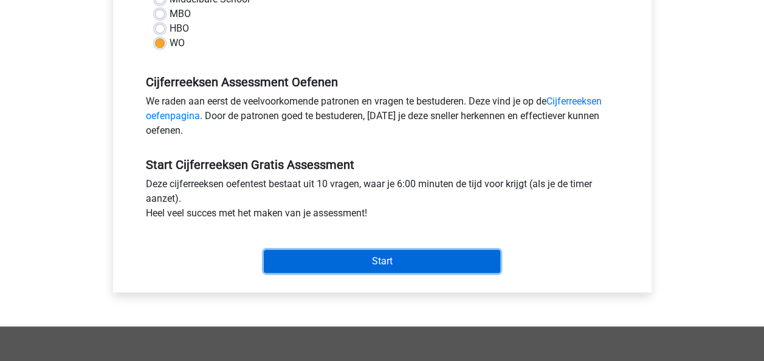
click at [359, 262] on input "Start" at bounding box center [382, 261] width 236 height 23
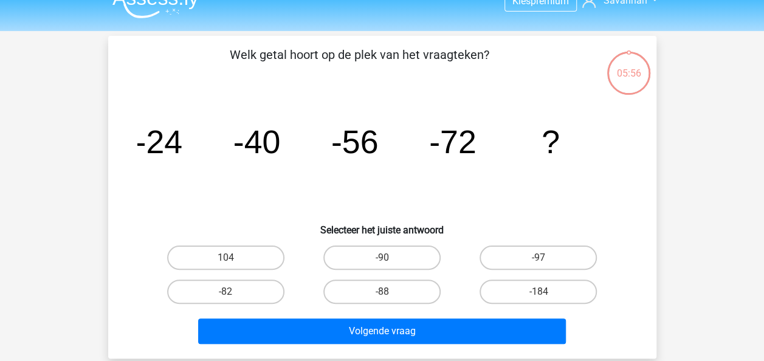
scroll to position [21, 0]
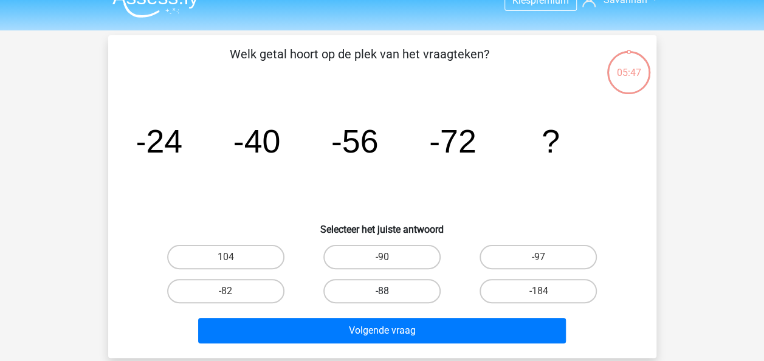
click at [405, 290] on label "-88" at bounding box center [381, 291] width 117 height 24
click at [390, 291] on input "-88" at bounding box center [386, 295] width 8 height 8
radio input "true"
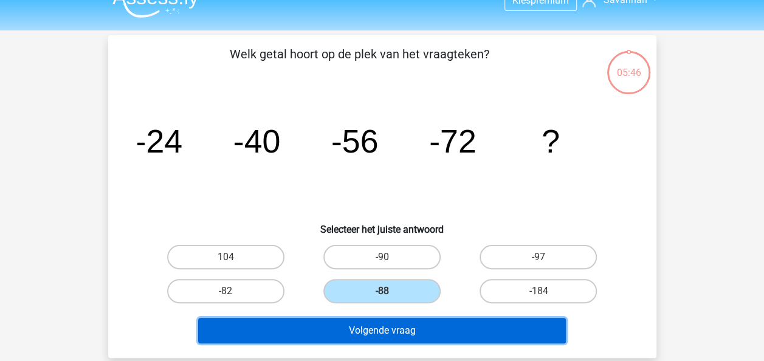
click at [403, 332] on button "Volgende vraag" at bounding box center [382, 331] width 368 height 26
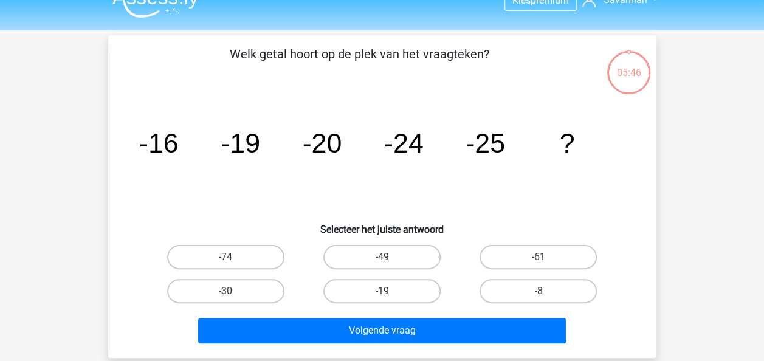
scroll to position [56, 0]
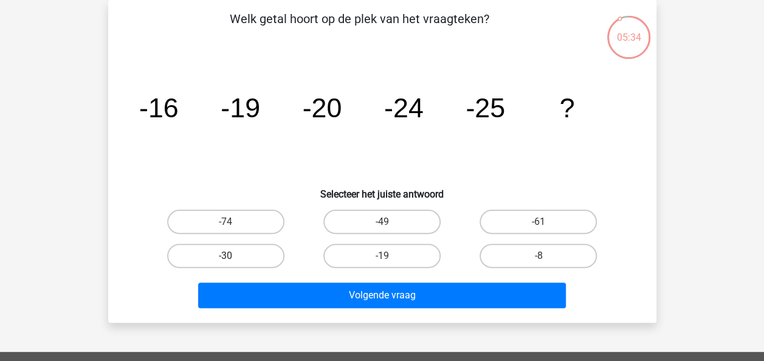
click at [243, 253] on label "-30" at bounding box center [225, 256] width 117 height 24
click at [233, 256] on input "-30" at bounding box center [229, 260] width 8 height 8
radio input "true"
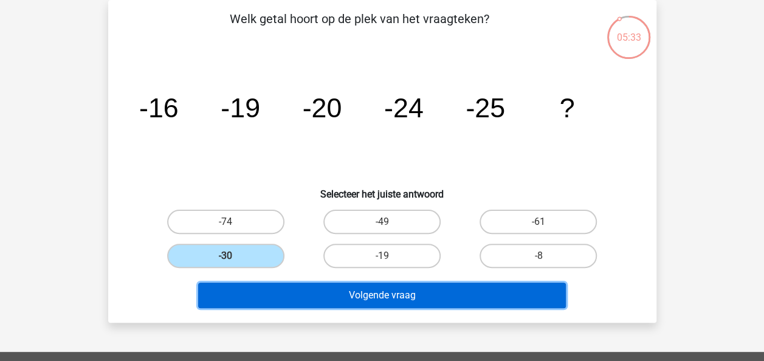
click at [277, 294] on button "Volgende vraag" at bounding box center [382, 296] width 368 height 26
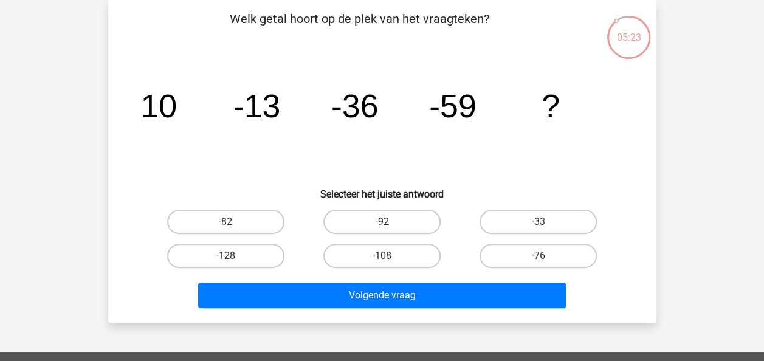
click at [400, 223] on label "-92" at bounding box center [381, 222] width 117 height 24
click at [390, 223] on input "-92" at bounding box center [386, 226] width 8 height 8
radio input "true"
click at [259, 224] on label "-82" at bounding box center [225, 222] width 117 height 24
click at [233, 224] on input "-82" at bounding box center [229, 226] width 8 height 8
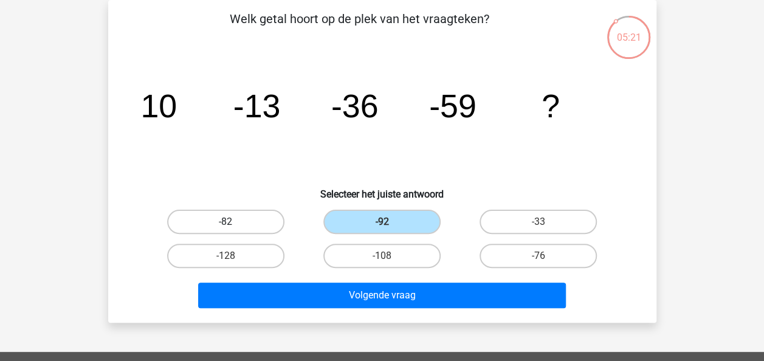
radio input "true"
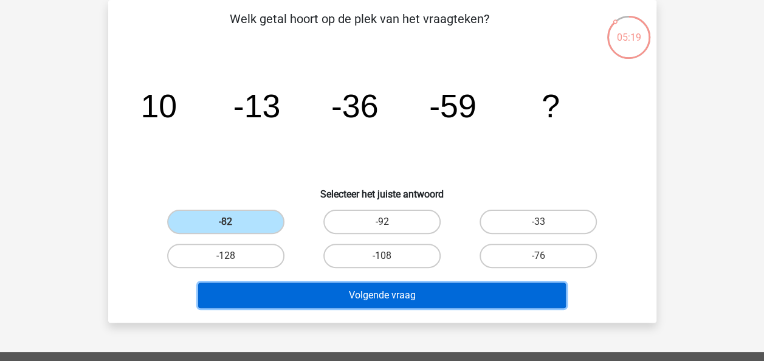
click at [337, 301] on button "Volgende vraag" at bounding box center [382, 296] width 368 height 26
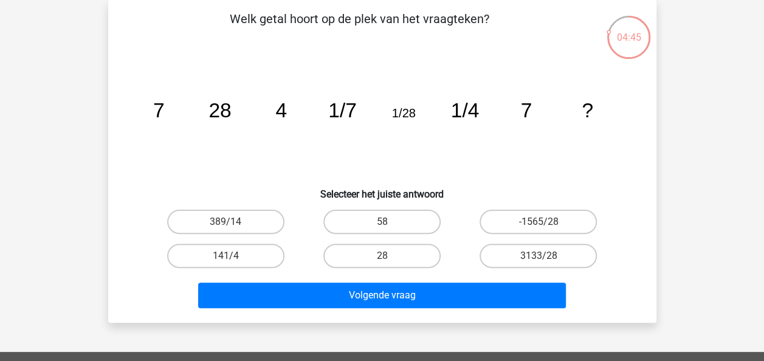
click at [383, 259] on input "28" at bounding box center [386, 260] width 8 height 8
radio input "true"
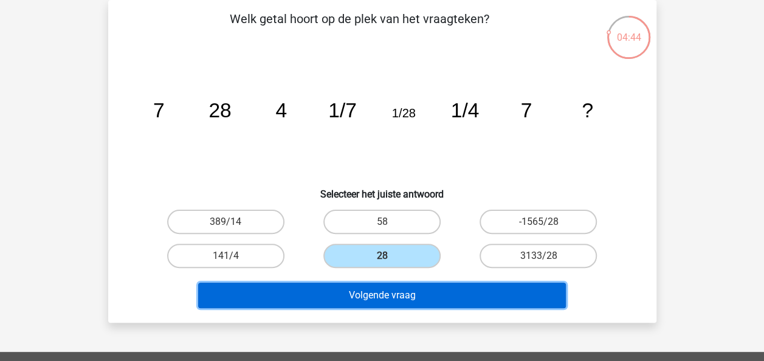
click at [386, 298] on button "Volgende vraag" at bounding box center [382, 296] width 368 height 26
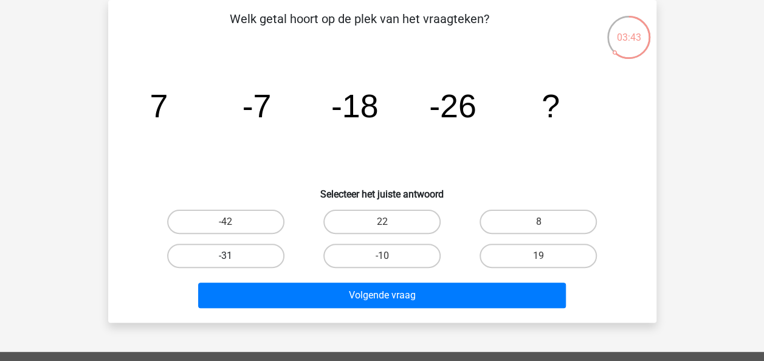
click at [245, 263] on label "-31" at bounding box center [225, 256] width 117 height 24
click at [233, 263] on input "-31" at bounding box center [229, 260] width 8 height 8
radio input "true"
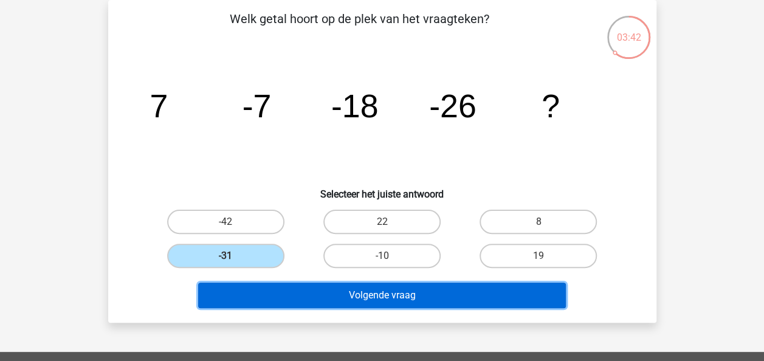
click at [293, 295] on button "Volgende vraag" at bounding box center [382, 296] width 368 height 26
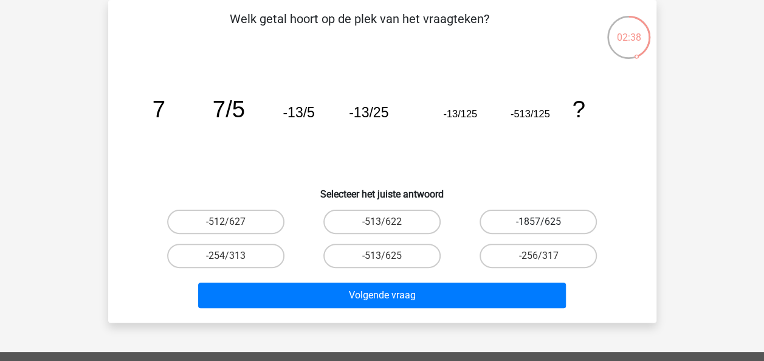
click at [516, 216] on label "-1857/625" at bounding box center [537, 222] width 117 height 24
click at [538, 222] on input "-1857/625" at bounding box center [542, 226] width 8 height 8
radio input "true"
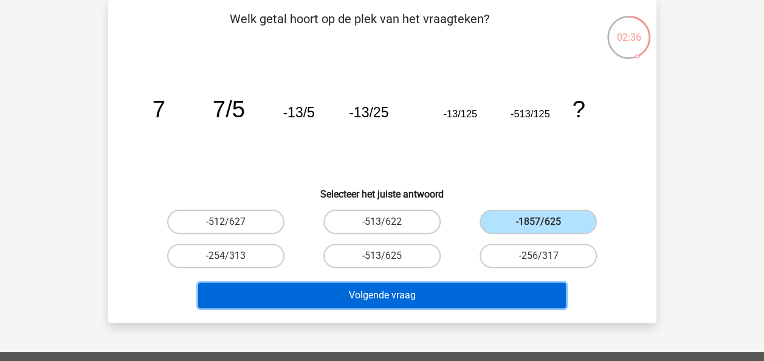
click at [440, 297] on button "Volgende vraag" at bounding box center [382, 296] width 368 height 26
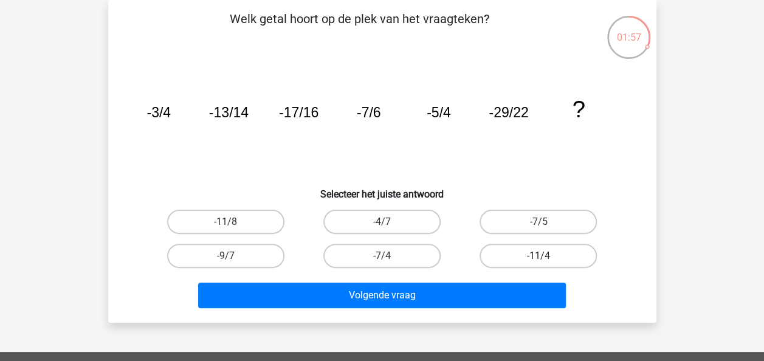
click at [534, 254] on label "-11/4" at bounding box center [537, 256] width 117 height 24
click at [538, 256] on input "-11/4" at bounding box center [542, 260] width 8 height 8
radio input "true"
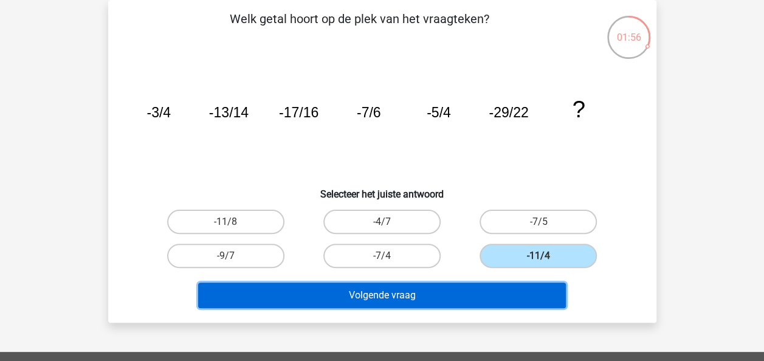
click at [496, 301] on button "Volgende vraag" at bounding box center [382, 296] width 368 height 26
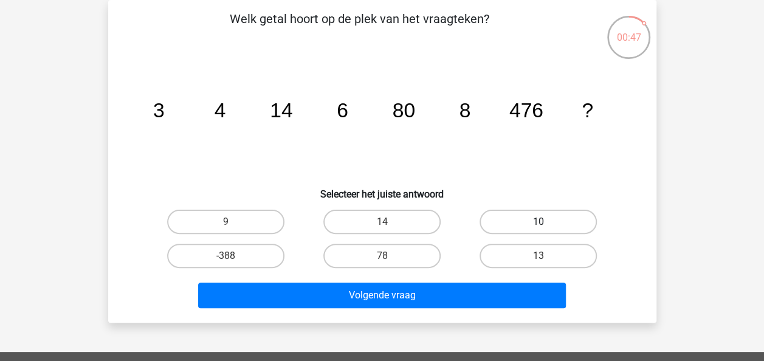
click at [535, 227] on label "10" at bounding box center [537, 222] width 117 height 24
click at [538, 227] on input "10" at bounding box center [542, 226] width 8 height 8
radio input "true"
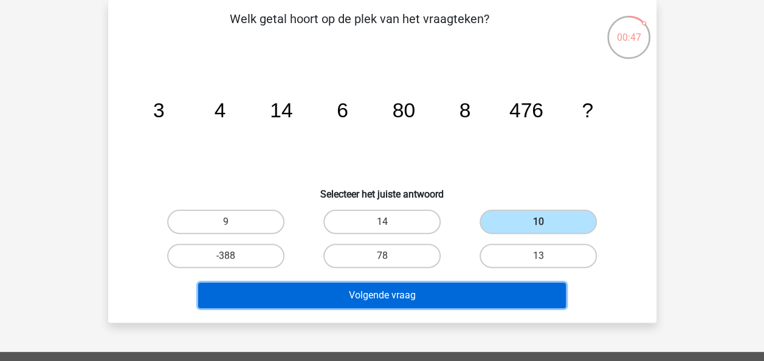
click at [501, 287] on button "Volgende vraag" at bounding box center [382, 296] width 368 height 26
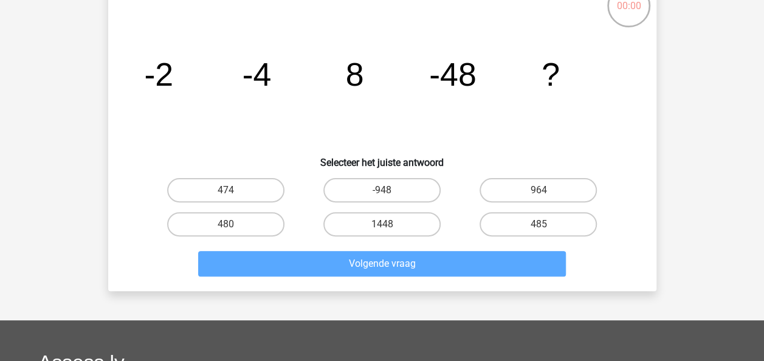
scroll to position [90, 0]
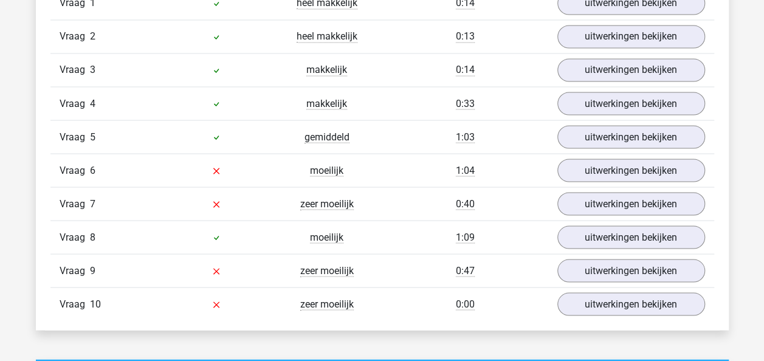
scroll to position [1059, 0]
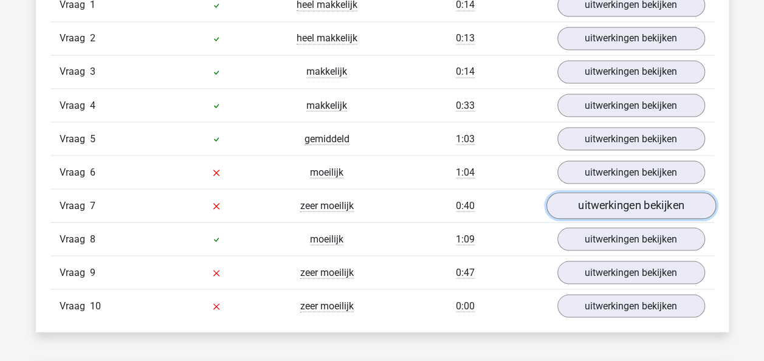
click at [623, 210] on link "uitwerkingen bekijken" at bounding box center [631, 206] width 170 height 27
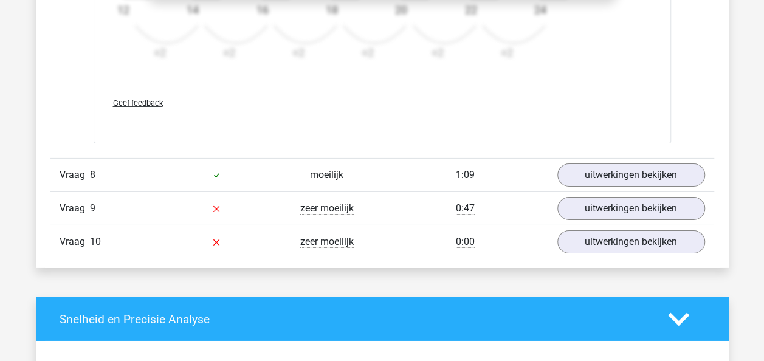
scroll to position [1873, 0]
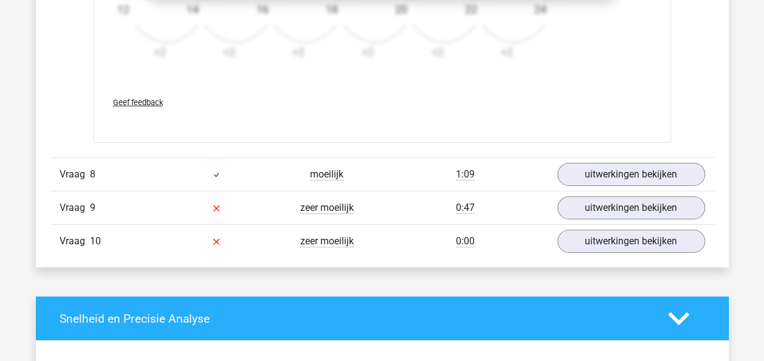
click at [630, 224] on div "Vraag 10 zeer moeilijk 0:00 uitwerkingen bekijken" at bounding box center [382, 240] width 664 height 33
click at [629, 239] on link "uitwerkingen bekijken" at bounding box center [631, 241] width 170 height 27
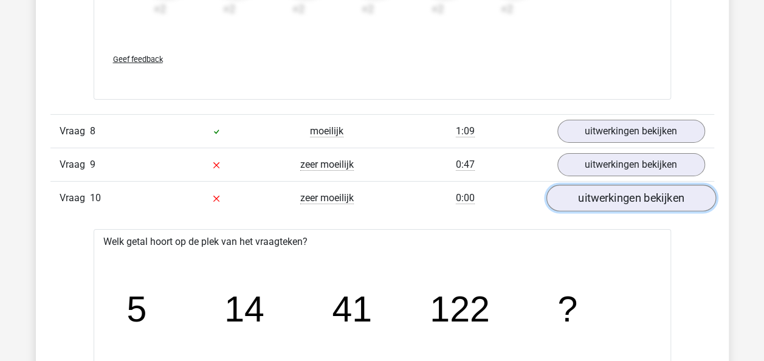
scroll to position [1916, 0]
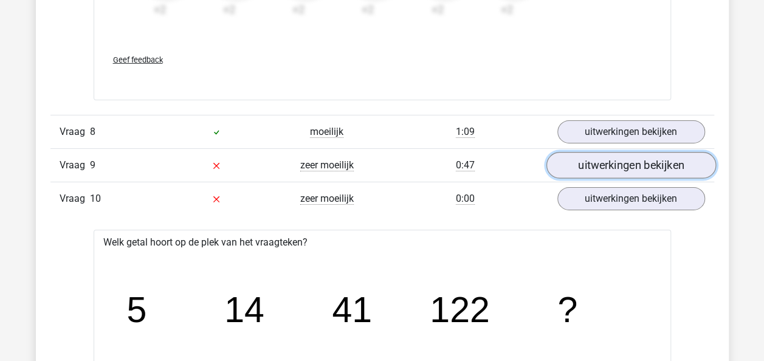
click at [614, 156] on link "uitwerkingen bekijken" at bounding box center [631, 165] width 170 height 27
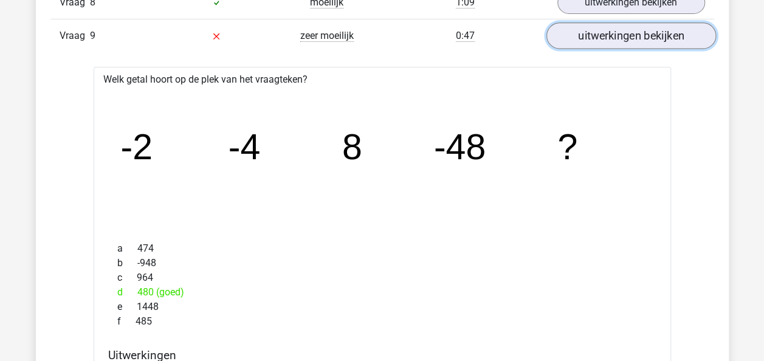
scroll to position [2046, 0]
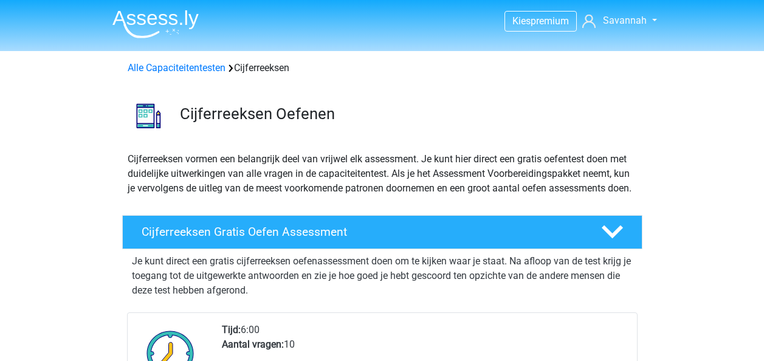
scroll to position [174, 0]
